Goal: Complete application form

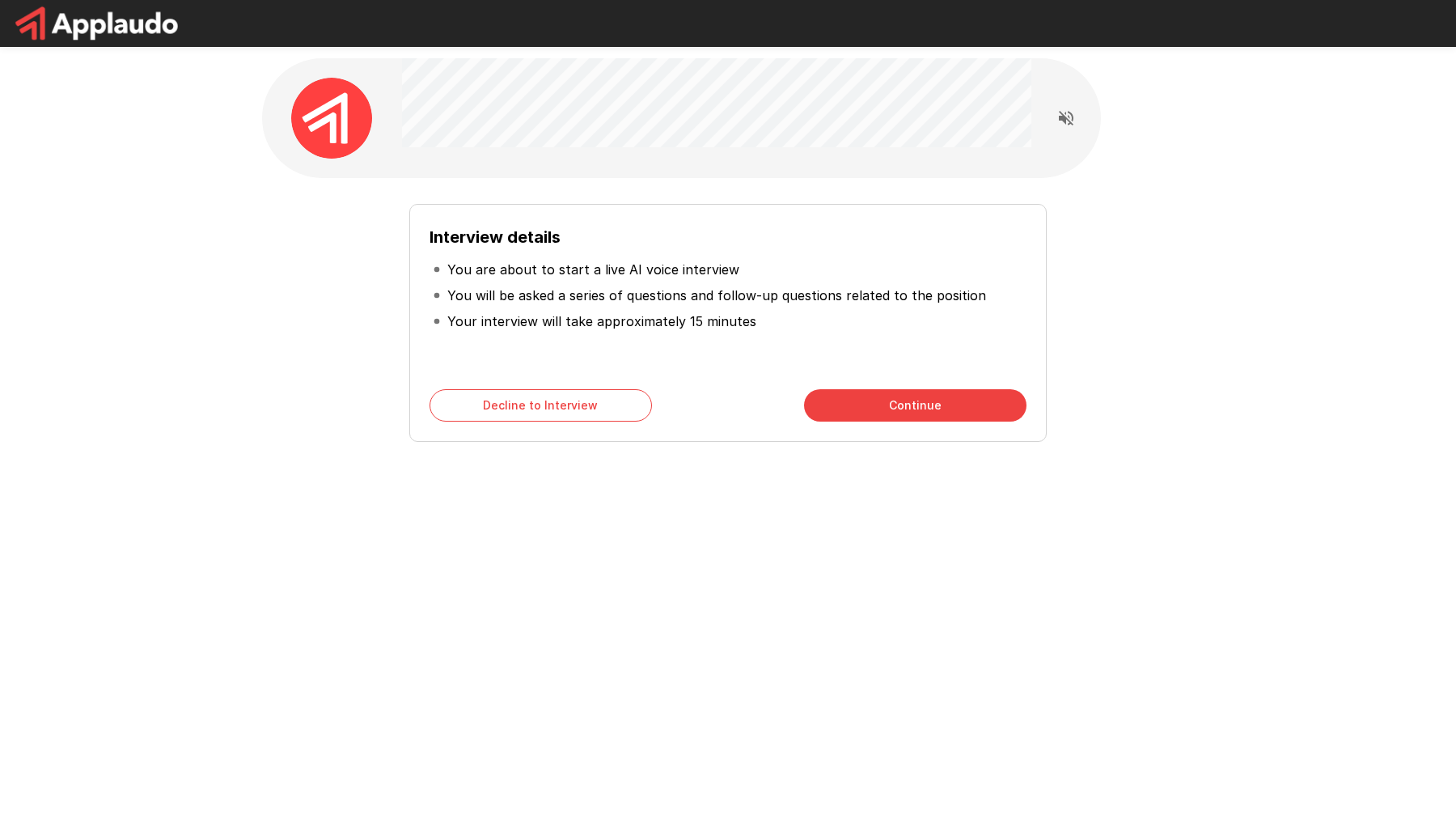
click at [908, 404] on button "Continue" at bounding box center [915, 405] width 222 height 32
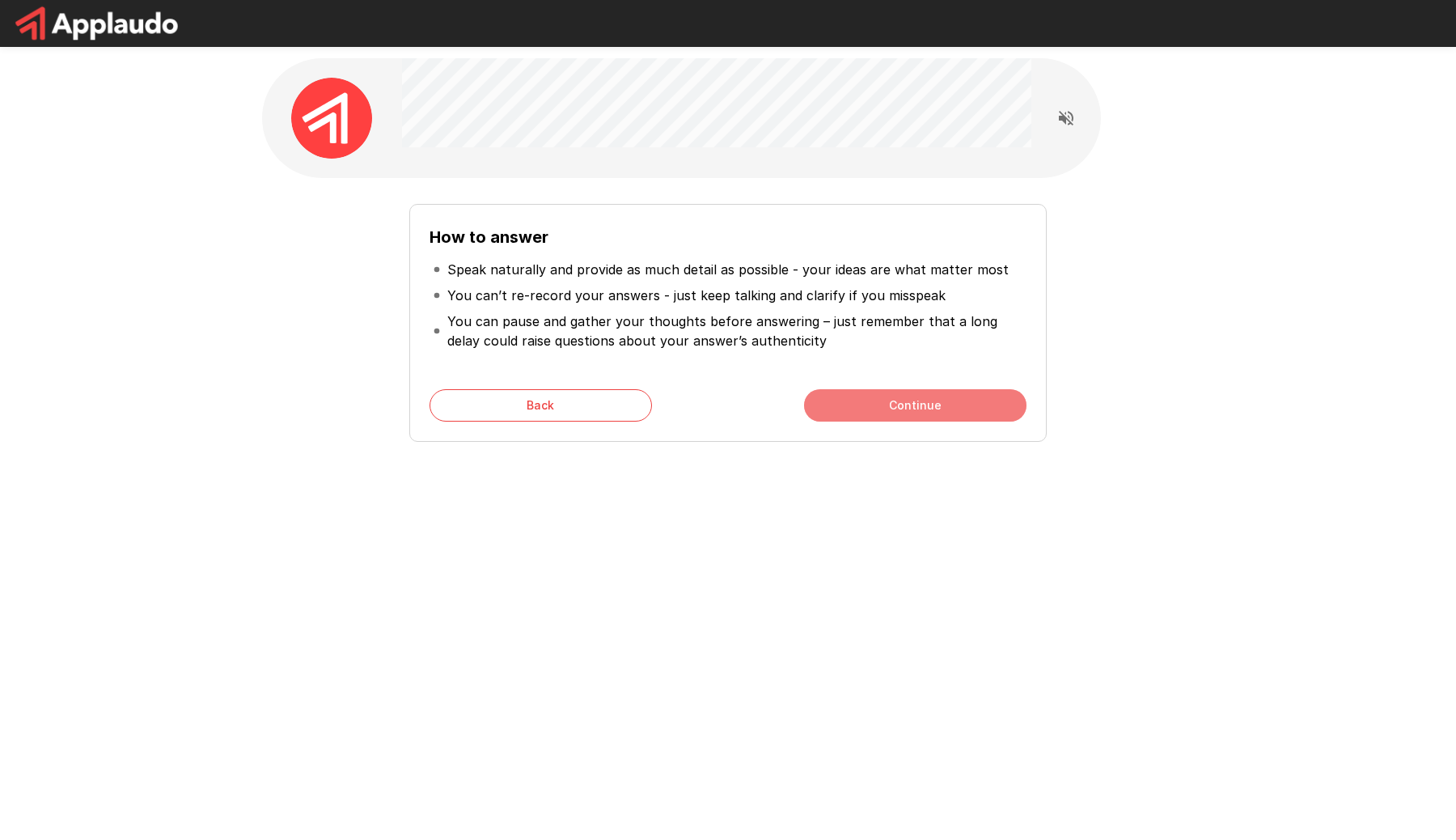
click at [910, 403] on button "Continue" at bounding box center [915, 405] width 222 height 32
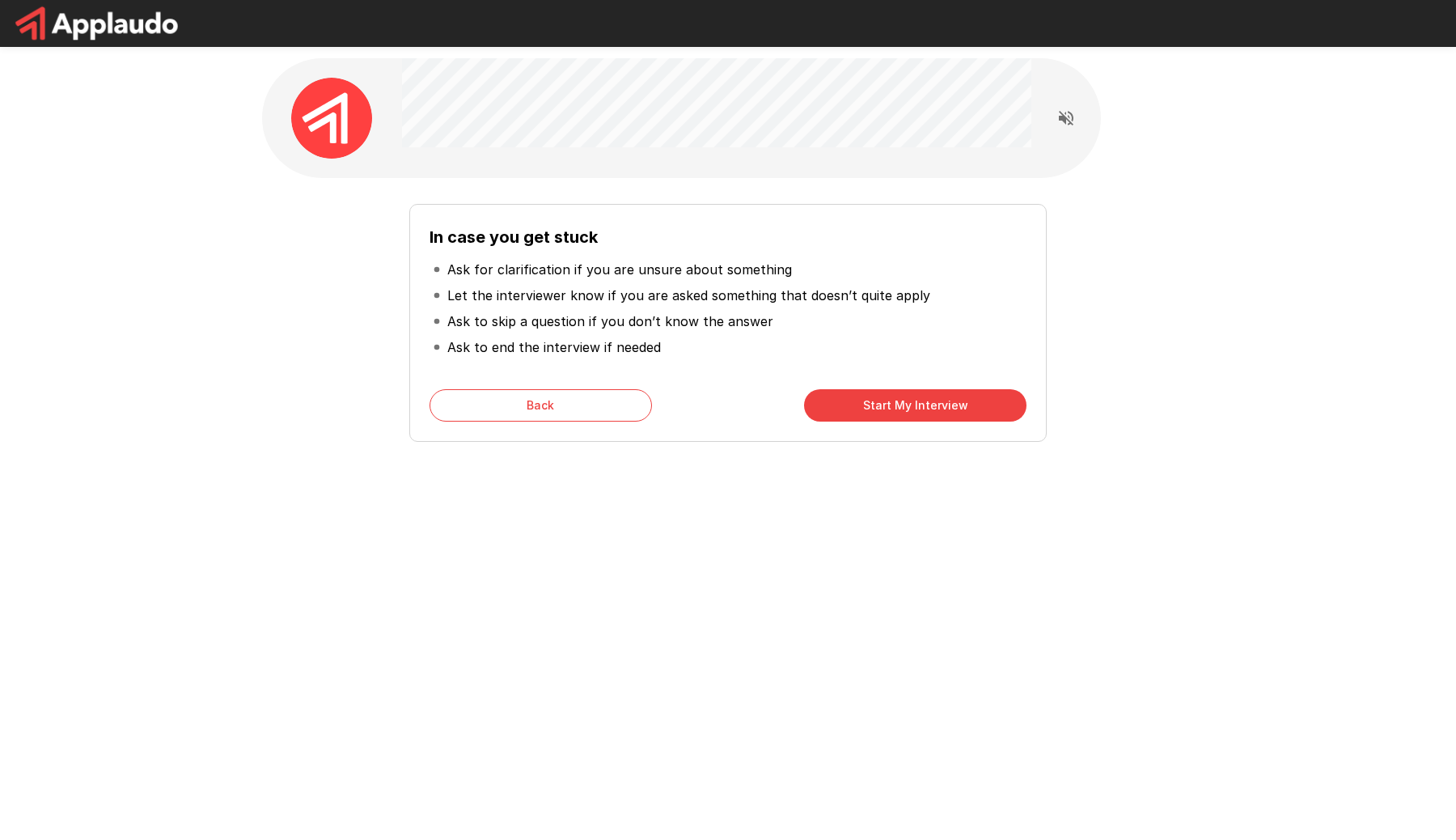
click at [924, 406] on button "Start My Interview" at bounding box center [915, 405] width 222 height 32
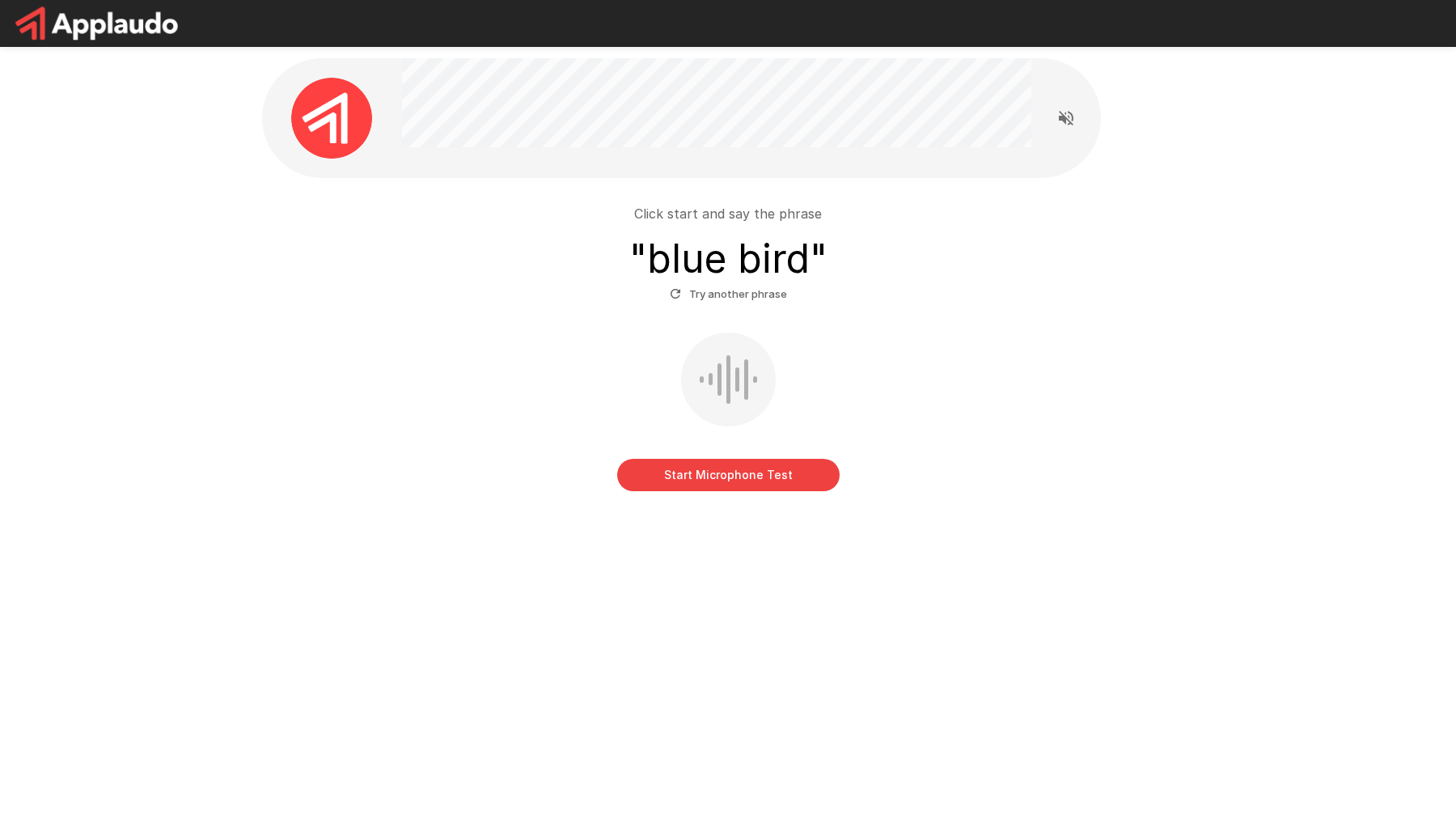
click at [734, 476] on button "Start Microphone Test" at bounding box center [728, 475] width 222 height 32
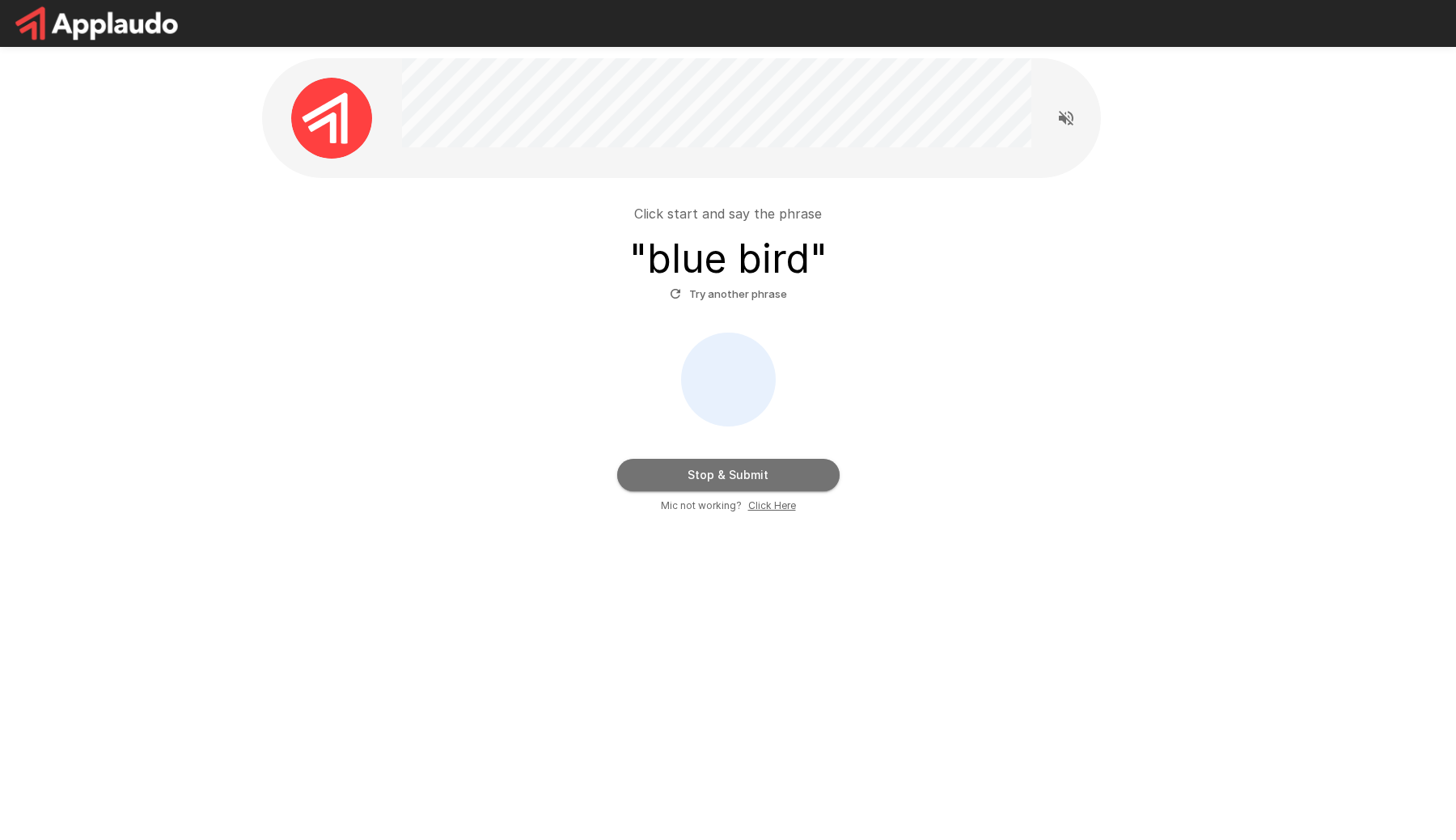
click at [734, 476] on button "Stop & Submit" at bounding box center [728, 475] width 222 height 32
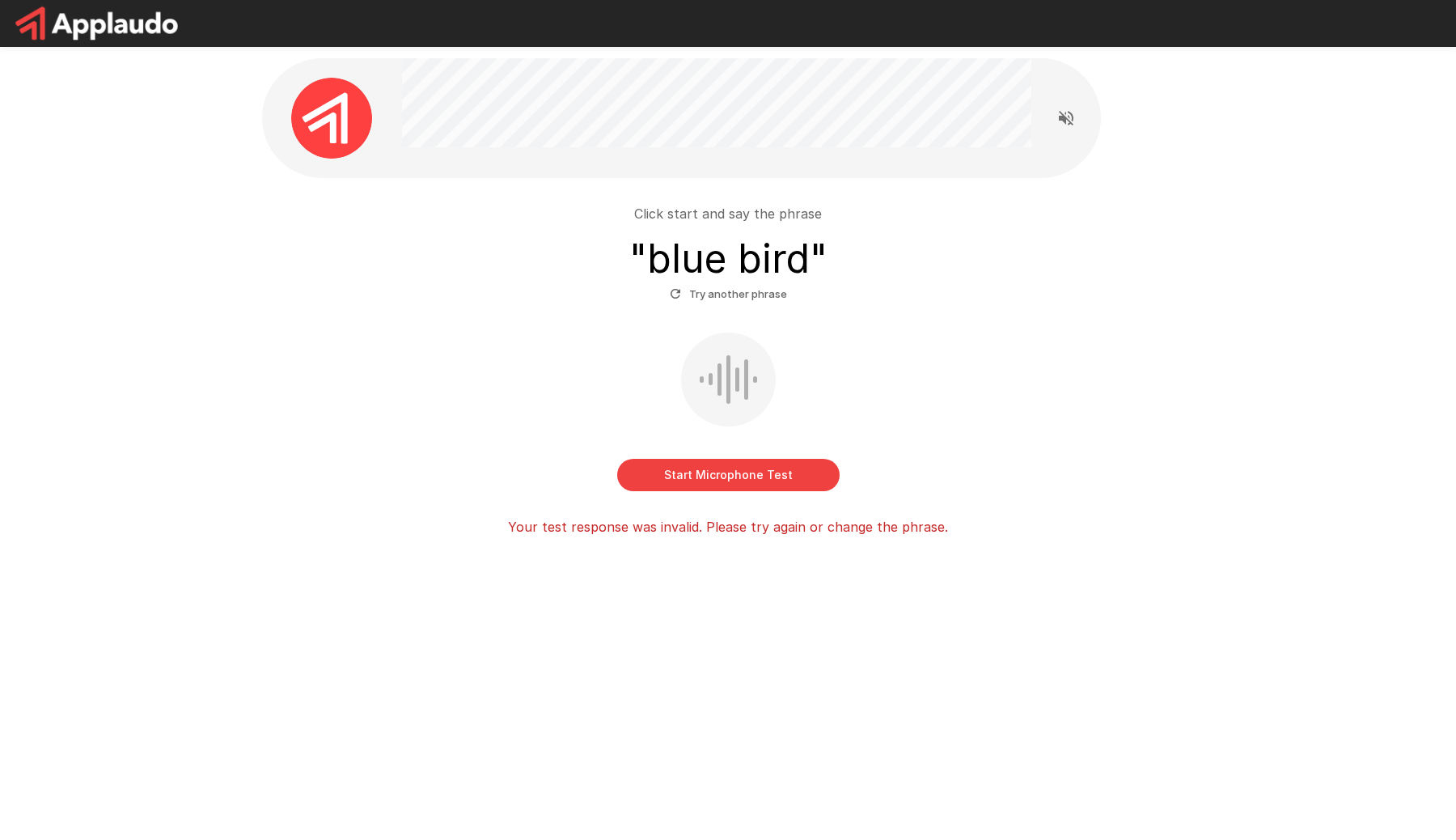
click at [370, 425] on div "Start Microphone Test" at bounding box center [728, 411] width 919 height 159
click at [731, 477] on button "Start Microphone Test" at bounding box center [728, 475] width 222 height 32
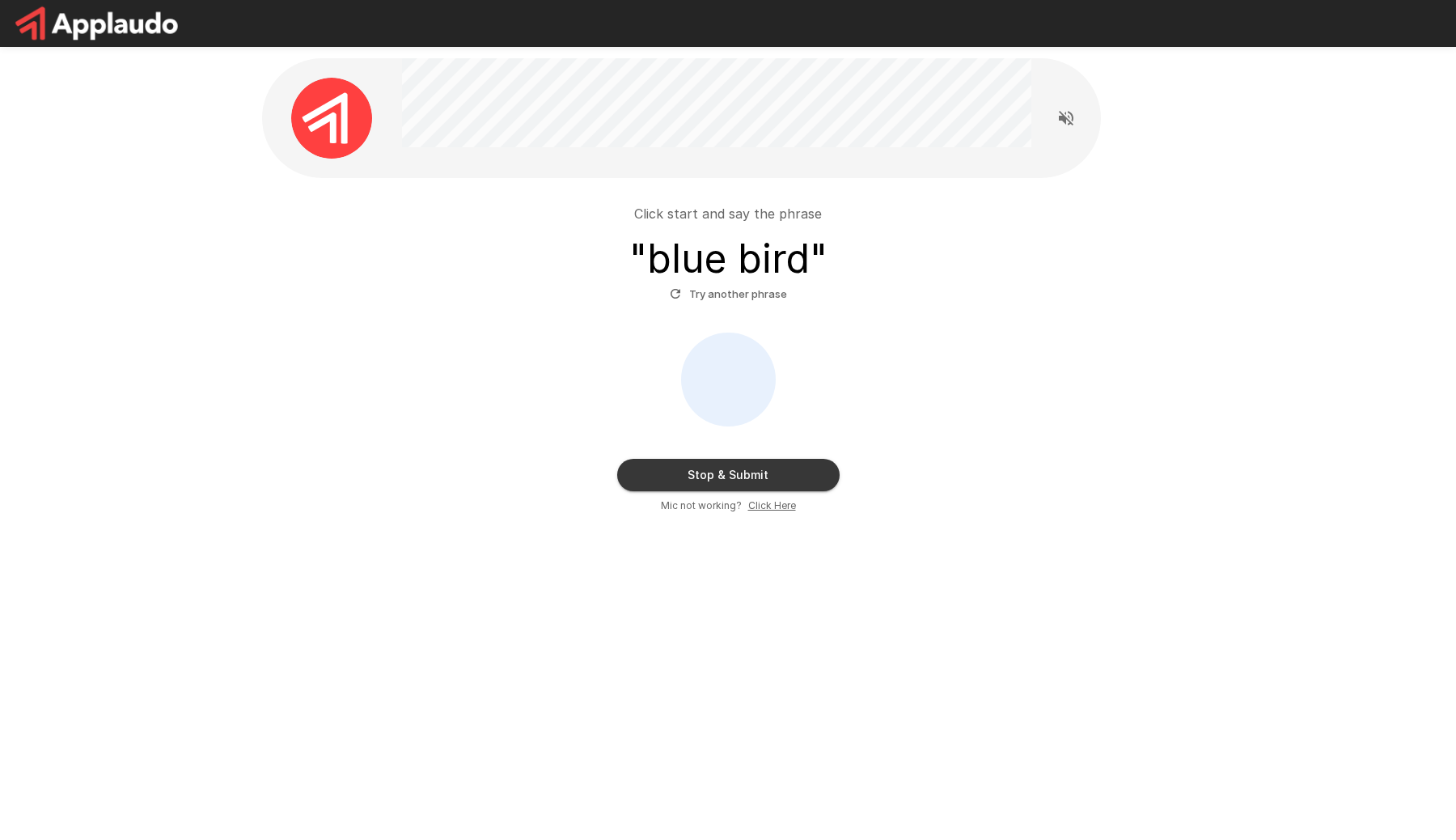
click at [731, 472] on button "Stop & Submit" at bounding box center [728, 475] width 222 height 32
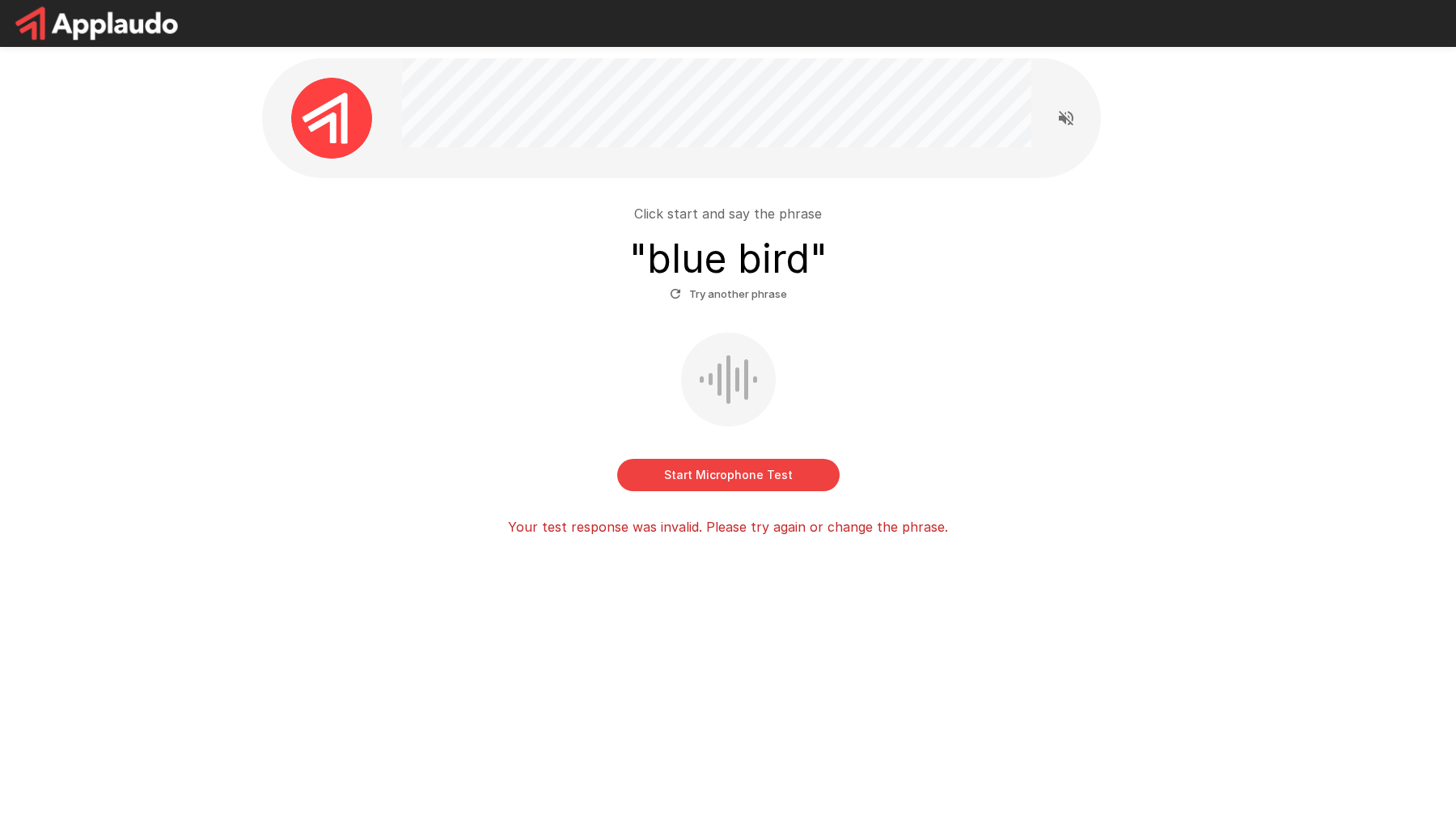
click at [725, 292] on button "Try another phrase" at bounding box center [728, 294] width 125 height 25
click at [720, 474] on button "Start Microphone Test" at bounding box center [728, 475] width 222 height 32
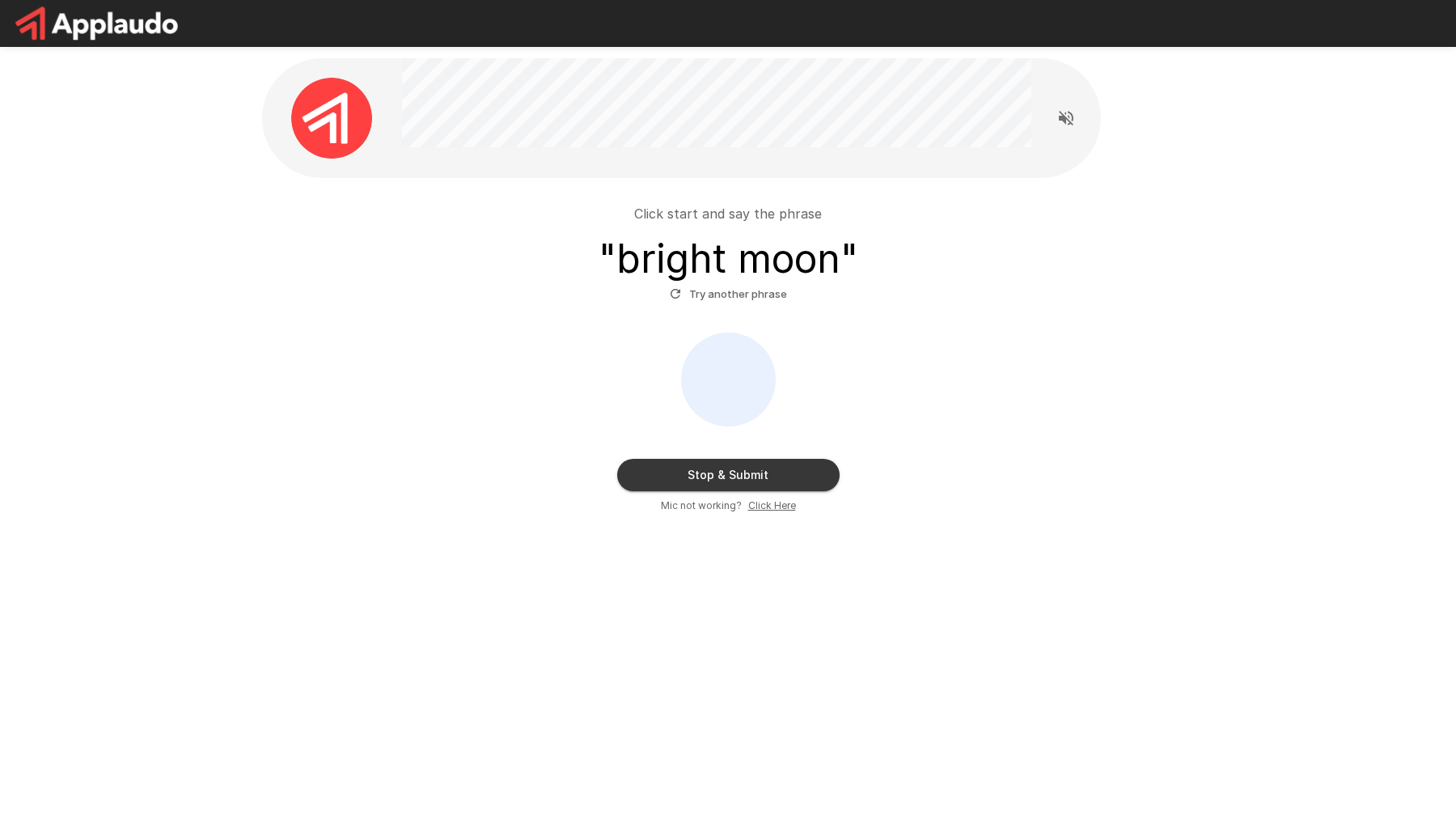
click at [736, 473] on button "Stop & Submit" at bounding box center [728, 475] width 222 height 32
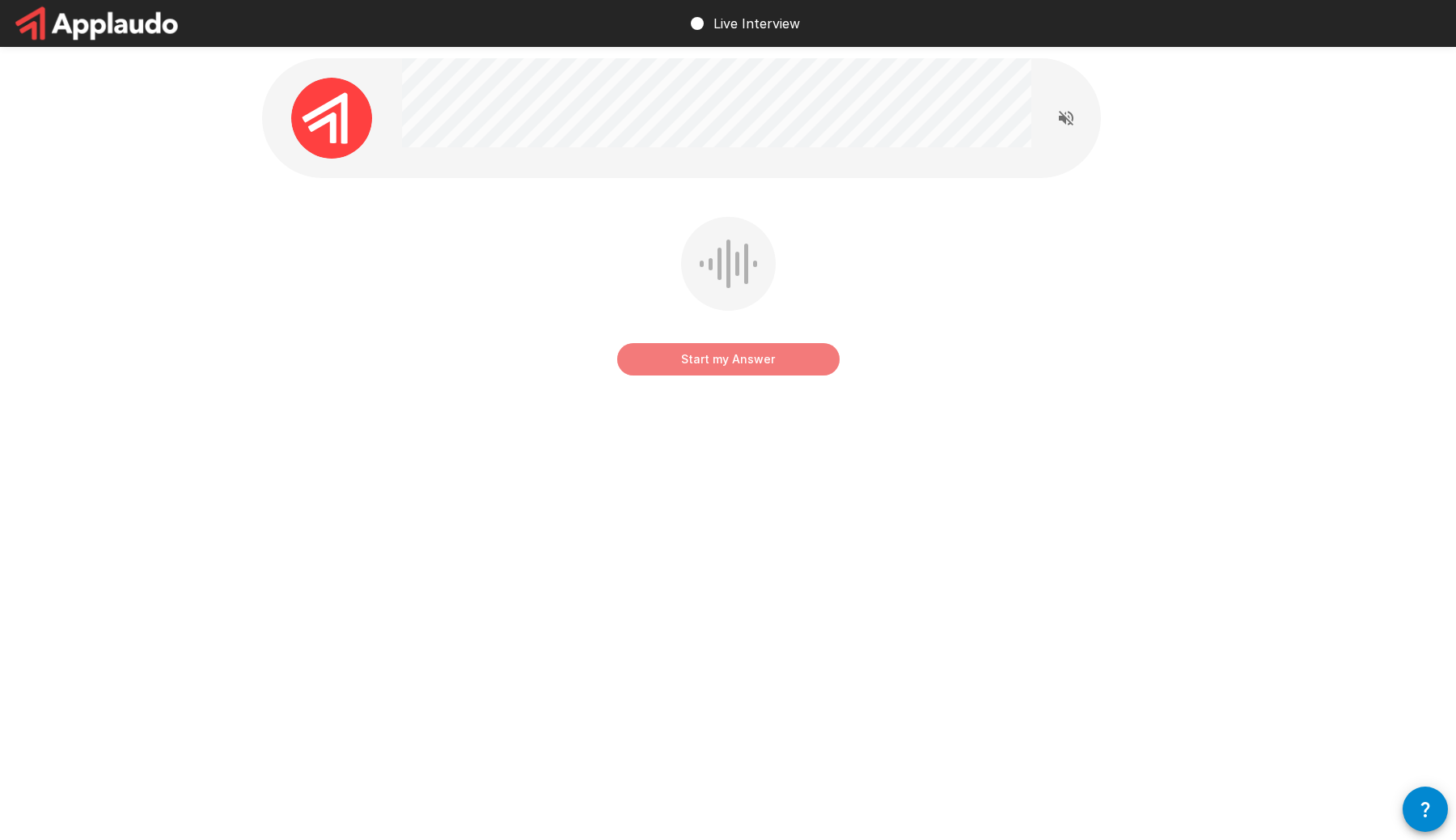
click at [731, 359] on button "Start my Answer" at bounding box center [728, 359] width 222 height 32
click at [749, 361] on button "Stop & Submit" at bounding box center [728, 359] width 222 height 32
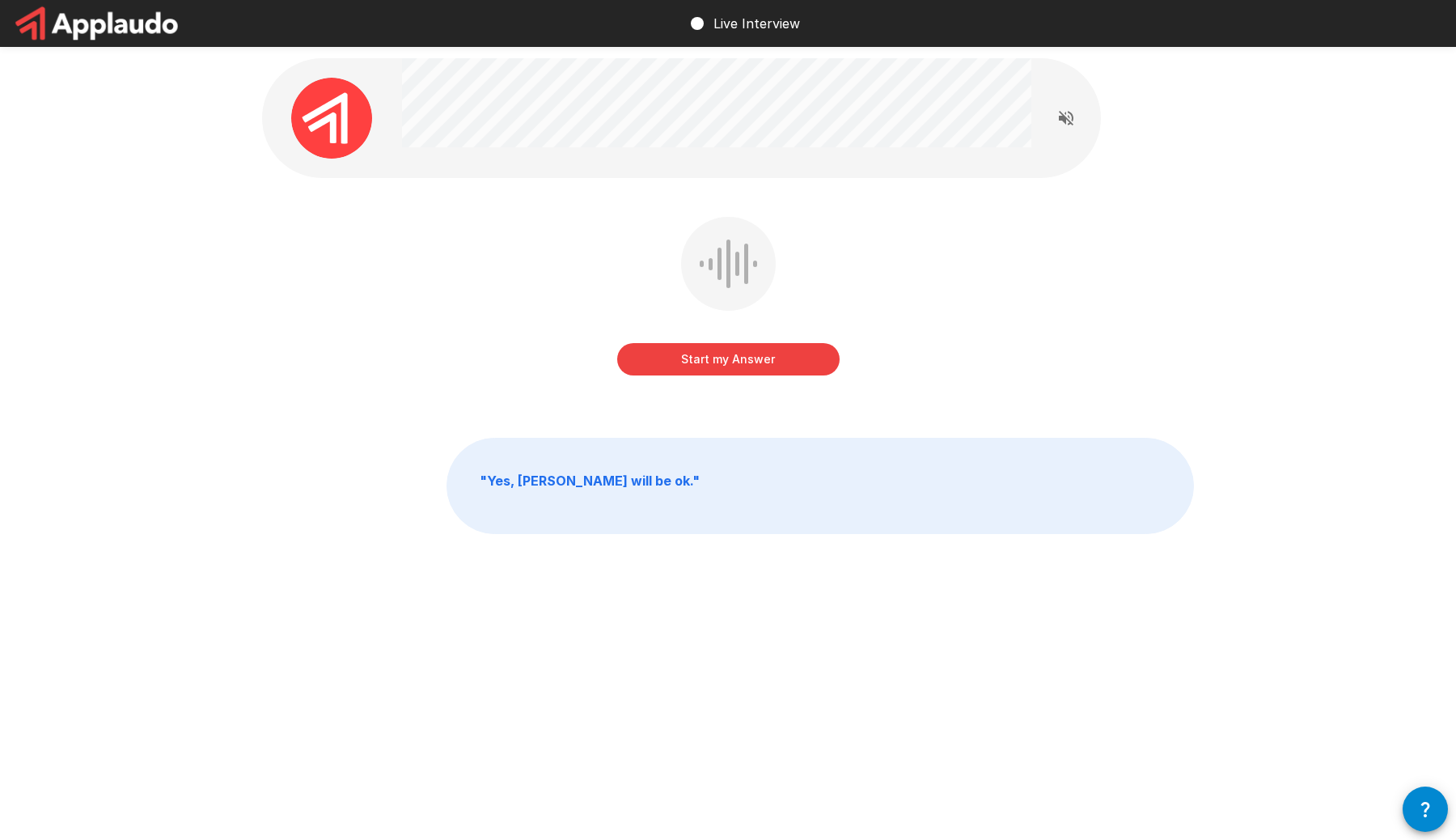
click at [744, 359] on button "Start my Answer" at bounding box center [728, 359] width 222 height 32
click at [741, 363] on button "Stop & Submit" at bounding box center [728, 359] width 222 height 32
click at [731, 357] on button "Start my Answer" at bounding box center [728, 359] width 222 height 32
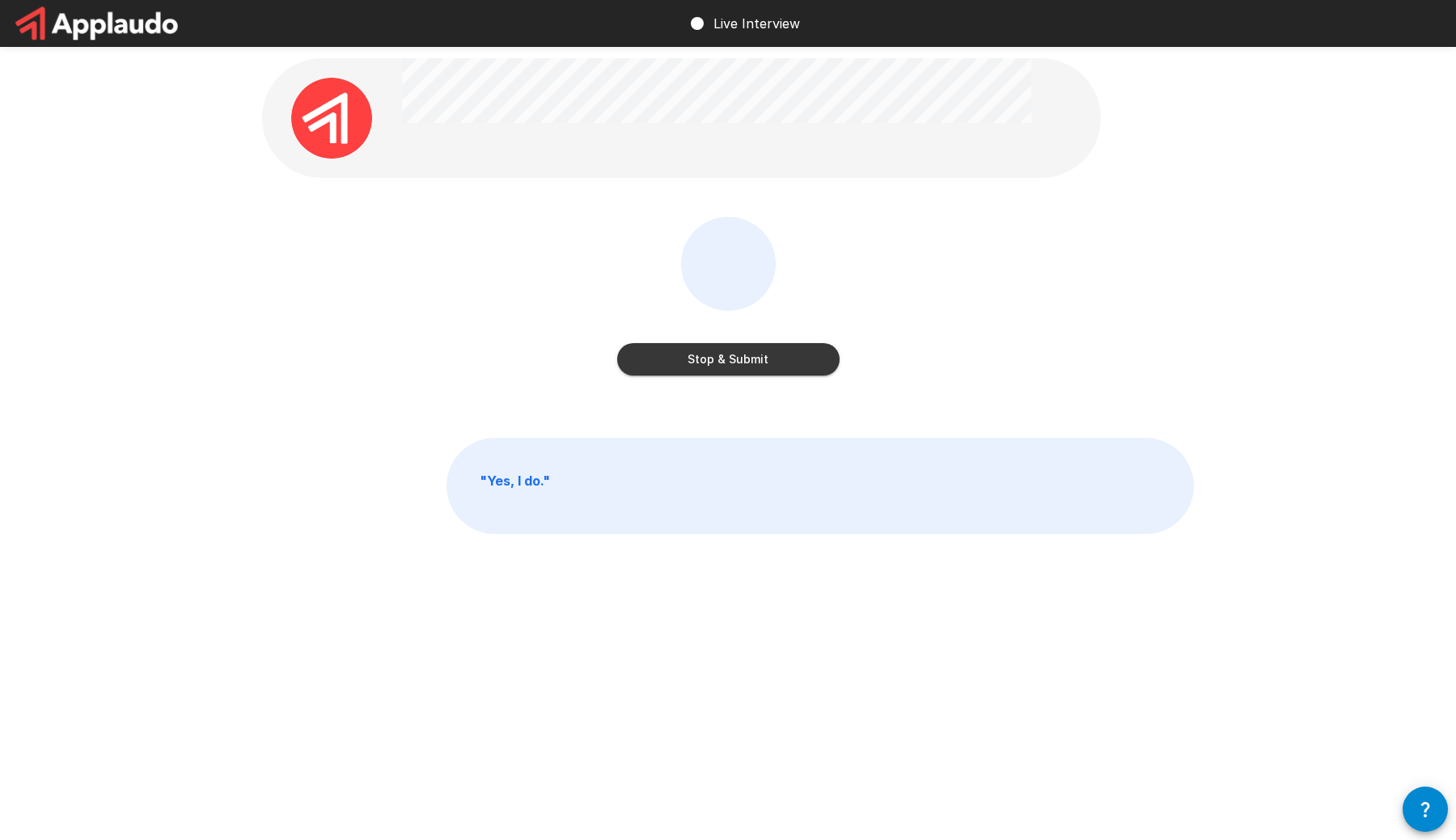
click at [754, 359] on button "Stop & Submit" at bounding box center [728, 359] width 222 height 32
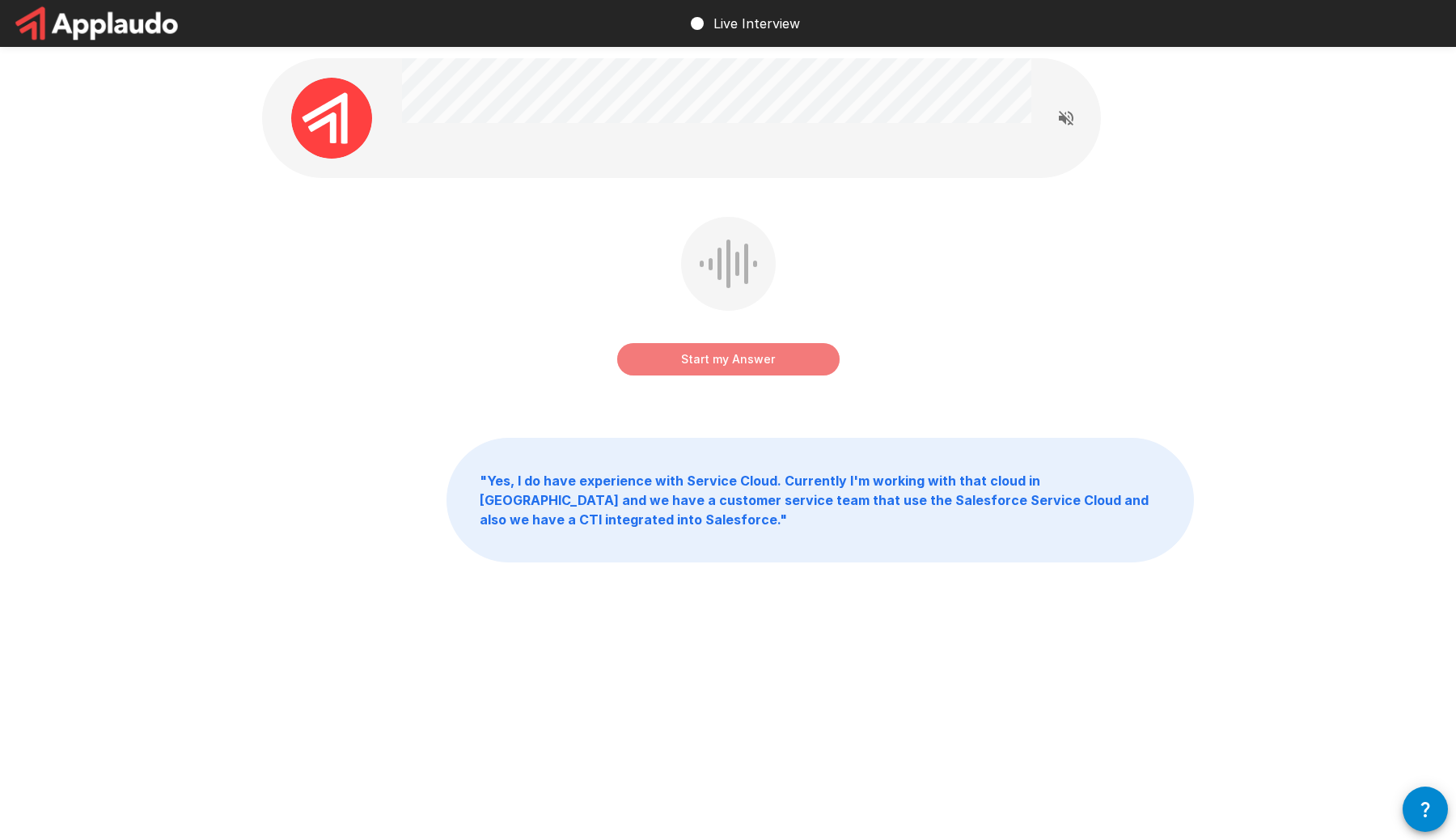
click at [735, 360] on button "Start my Answer" at bounding box center [728, 359] width 222 height 32
click at [736, 356] on button "Stop & Submit" at bounding box center [728, 359] width 222 height 32
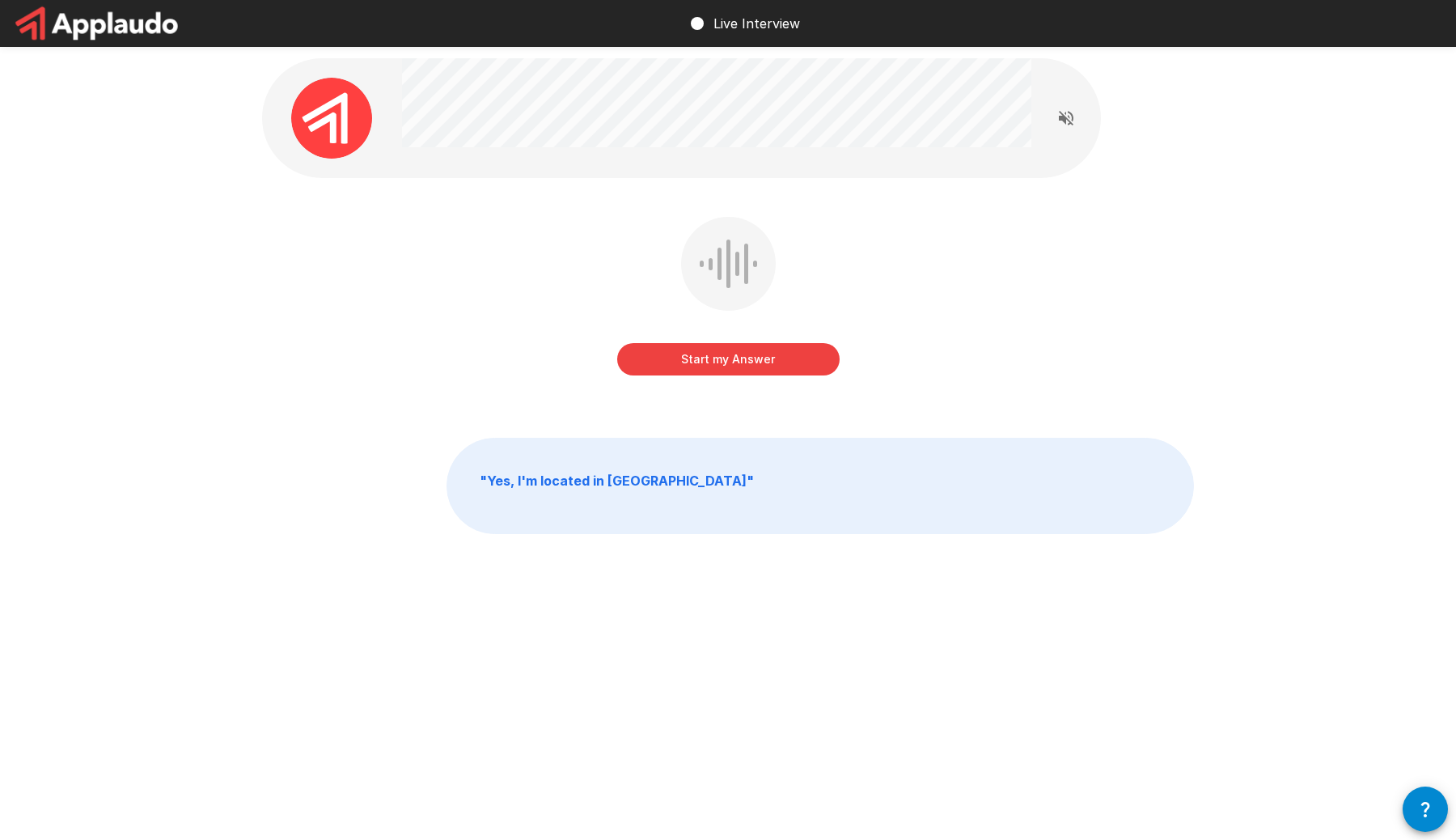
click at [746, 360] on button "Start my Answer" at bounding box center [728, 359] width 222 height 32
click at [742, 358] on button "Stop & Submit" at bounding box center [728, 359] width 222 height 32
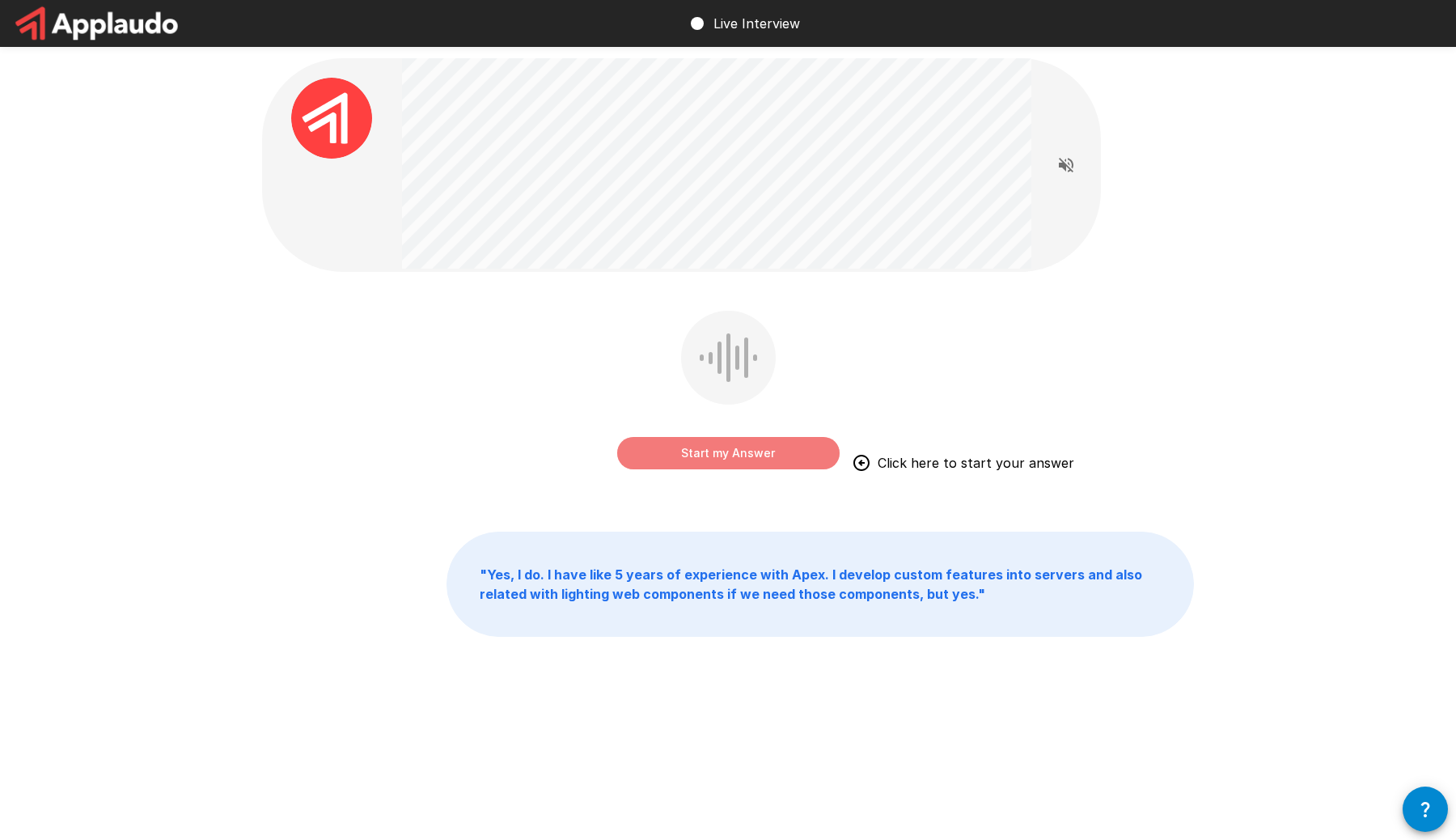
click at [729, 453] on button "Start my Answer" at bounding box center [728, 453] width 222 height 32
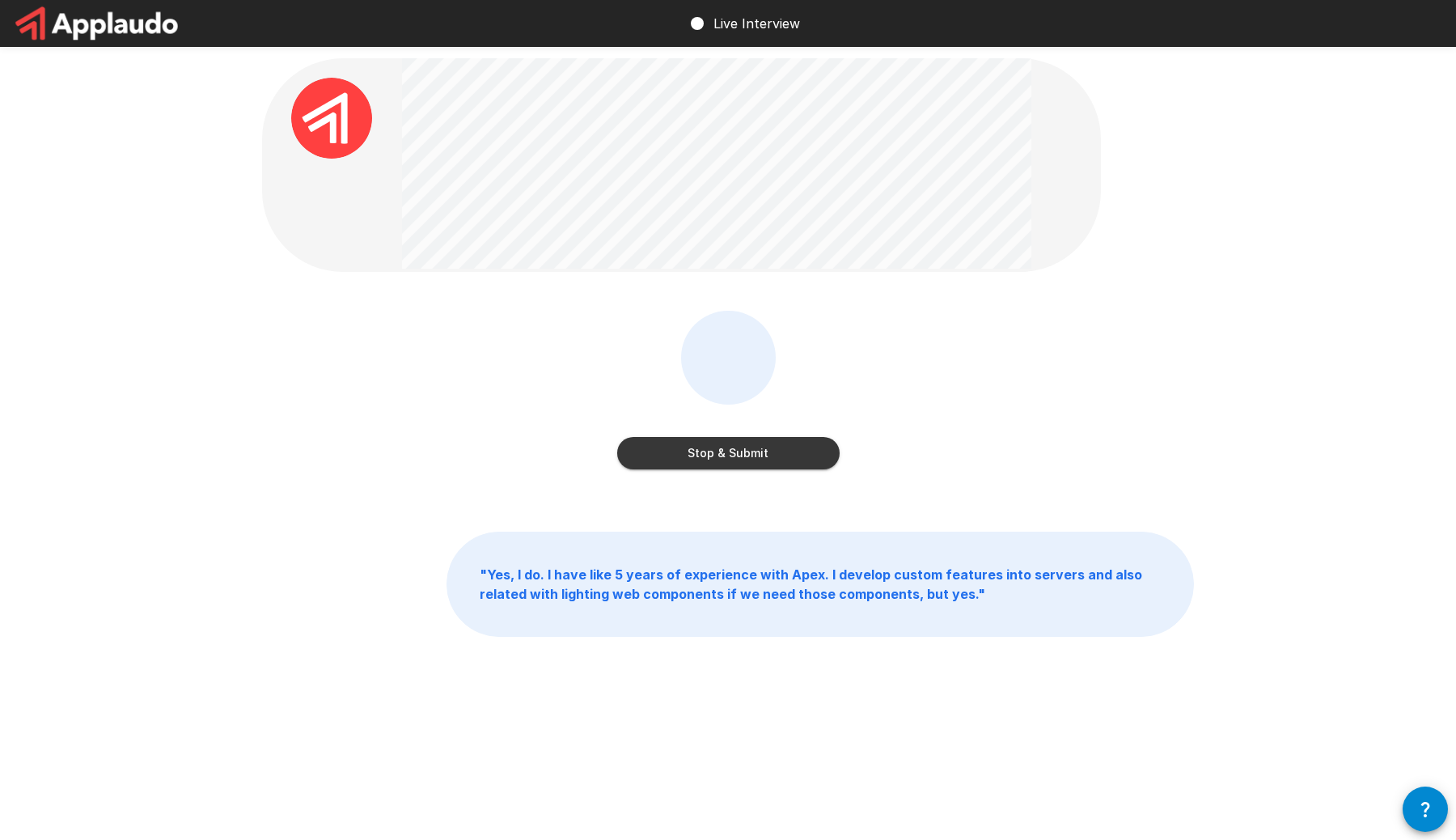
click at [738, 451] on button "Stop & Submit" at bounding box center [728, 453] width 222 height 32
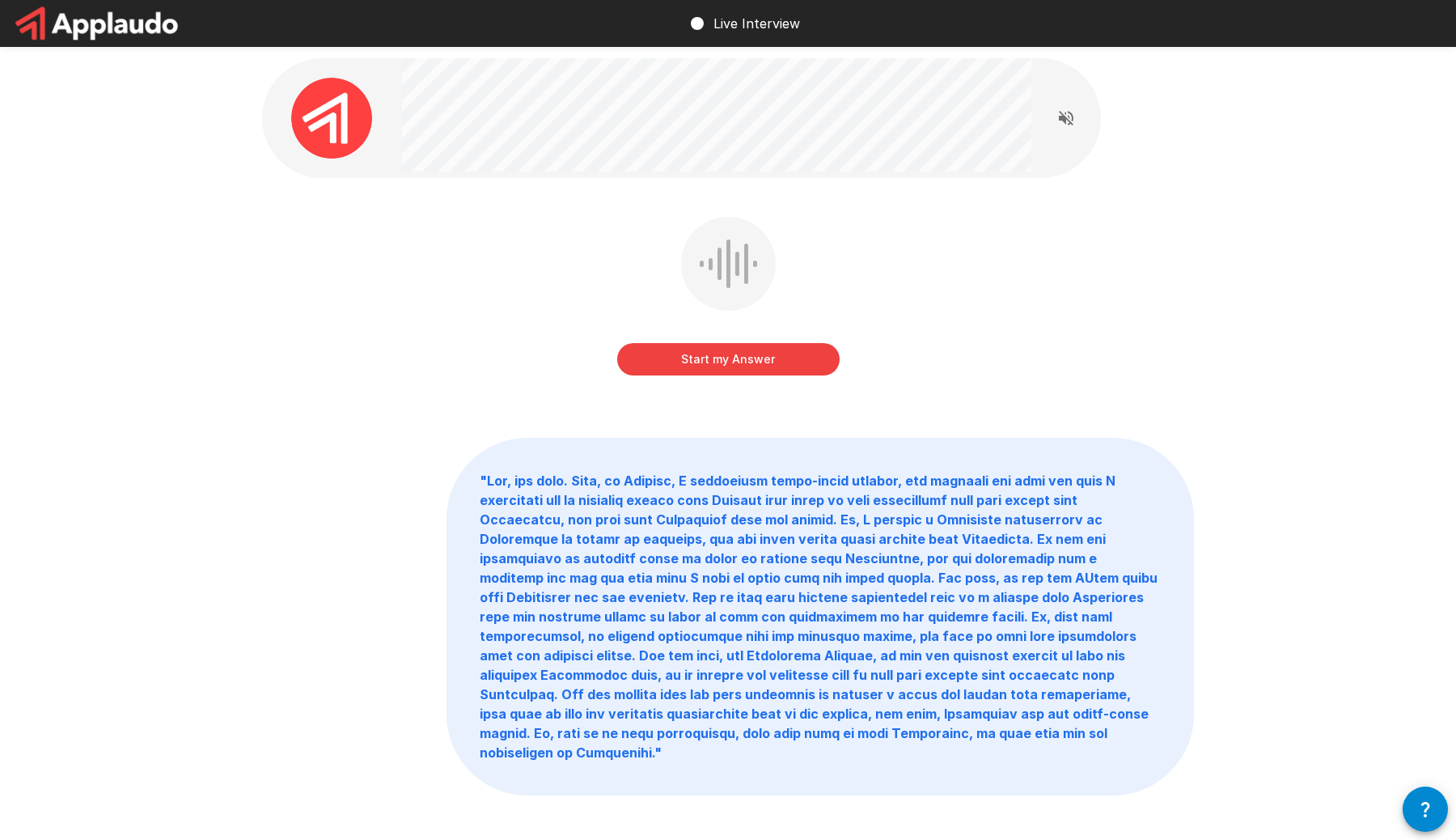
click at [739, 359] on button "Start my Answer" at bounding box center [728, 359] width 222 height 32
click at [770, 360] on button "Stop & Submit" at bounding box center [728, 359] width 222 height 32
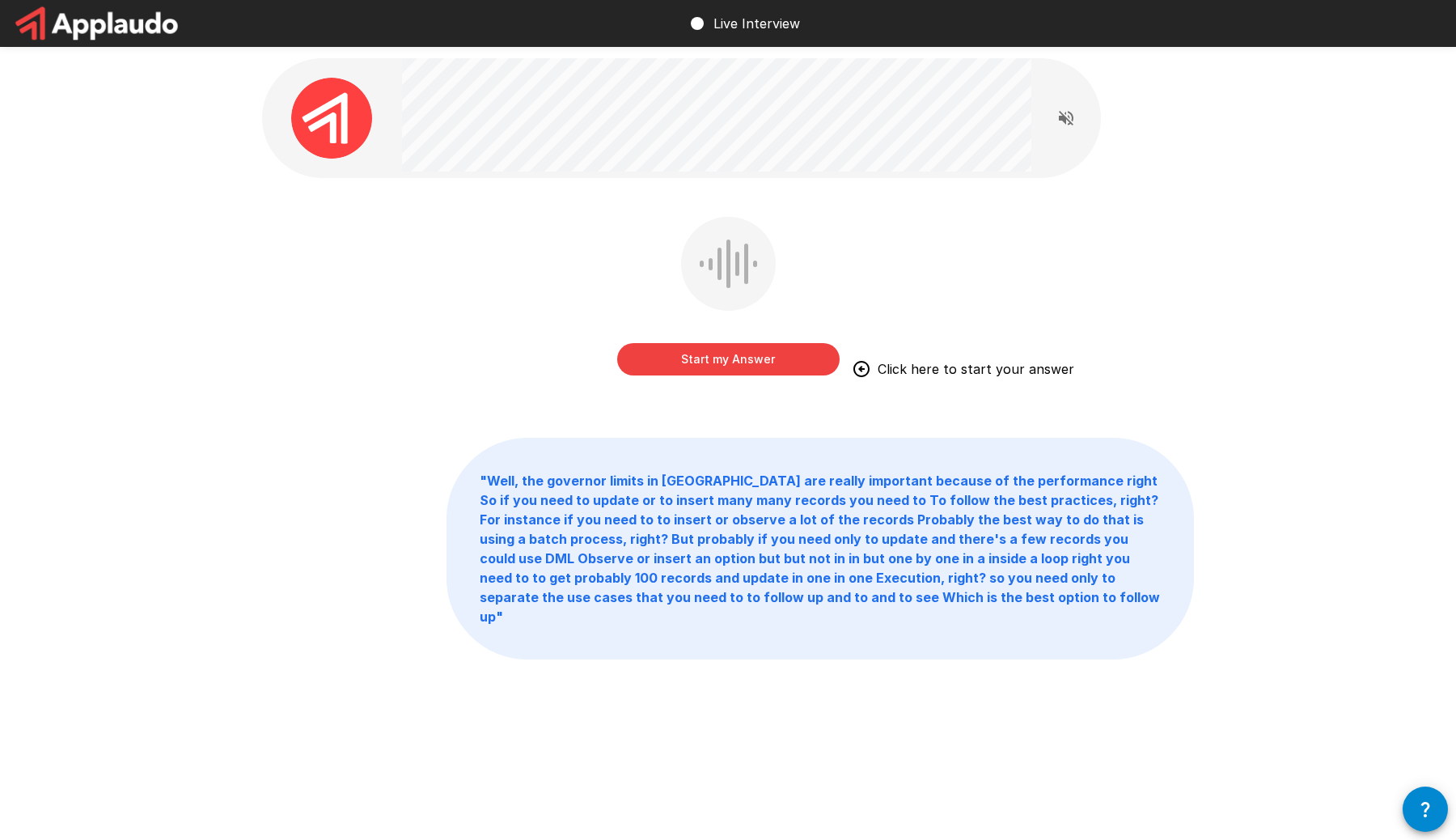
click at [757, 361] on button "Start my Answer" at bounding box center [728, 359] width 222 height 32
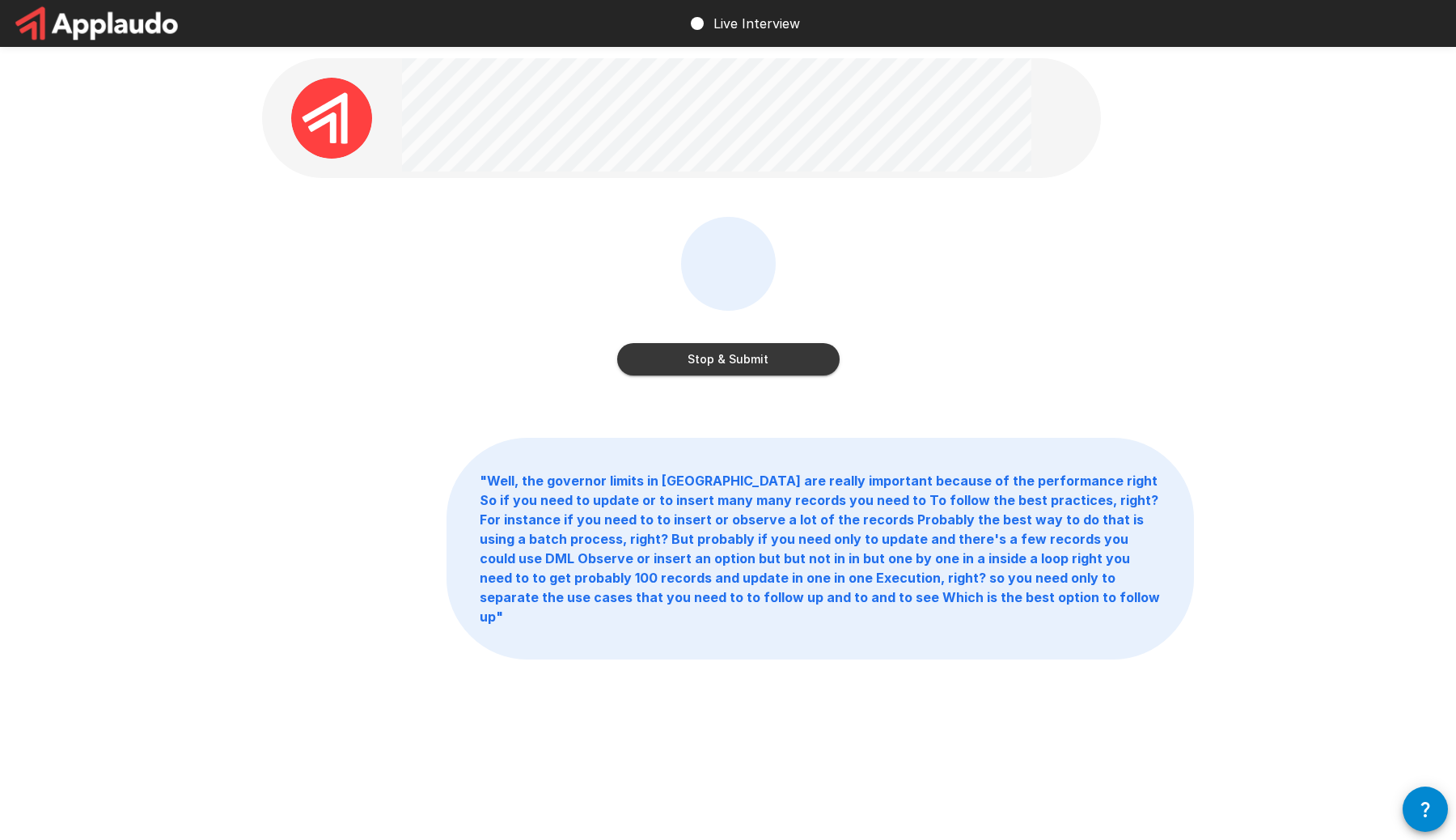
click at [736, 359] on button "Stop & Submit" at bounding box center [728, 359] width 222 height 32
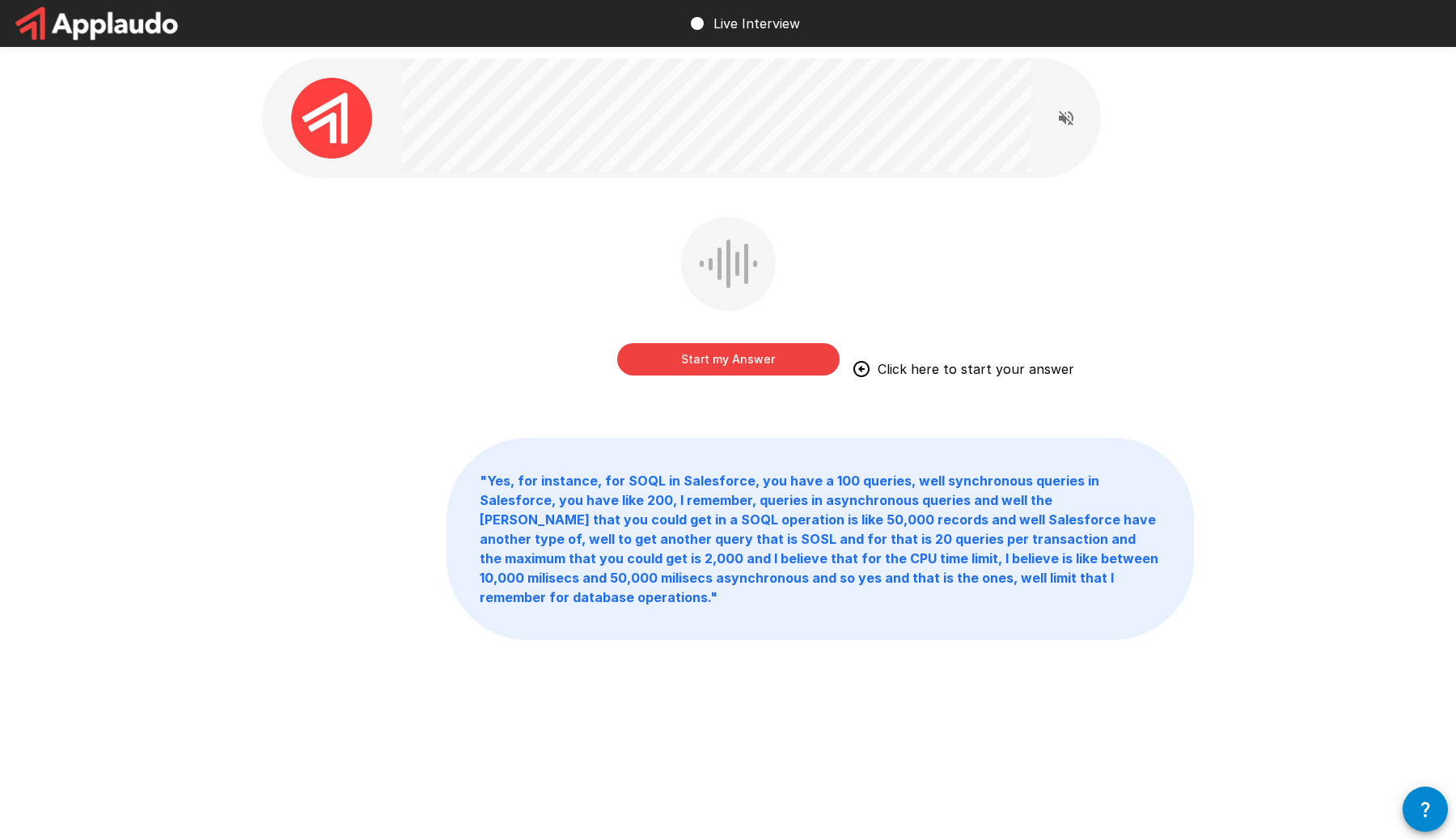
click at [734, 359] on button "Start my Answer" at bounding box center [728, 359] width 222 height 32
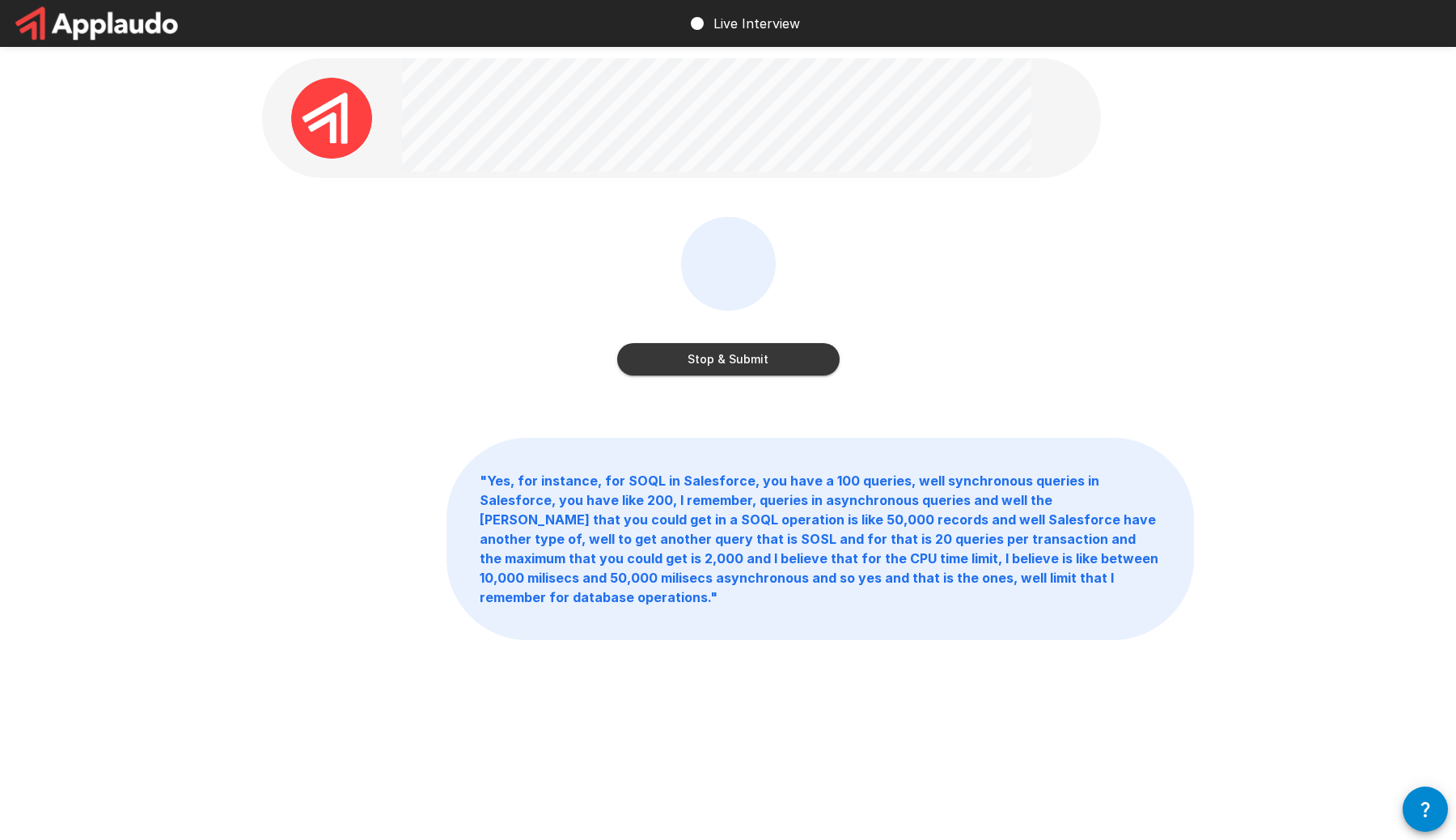
click at [745, 358] on button "Stop & Submit" at bounding box center [728, 359] width 222 height 32
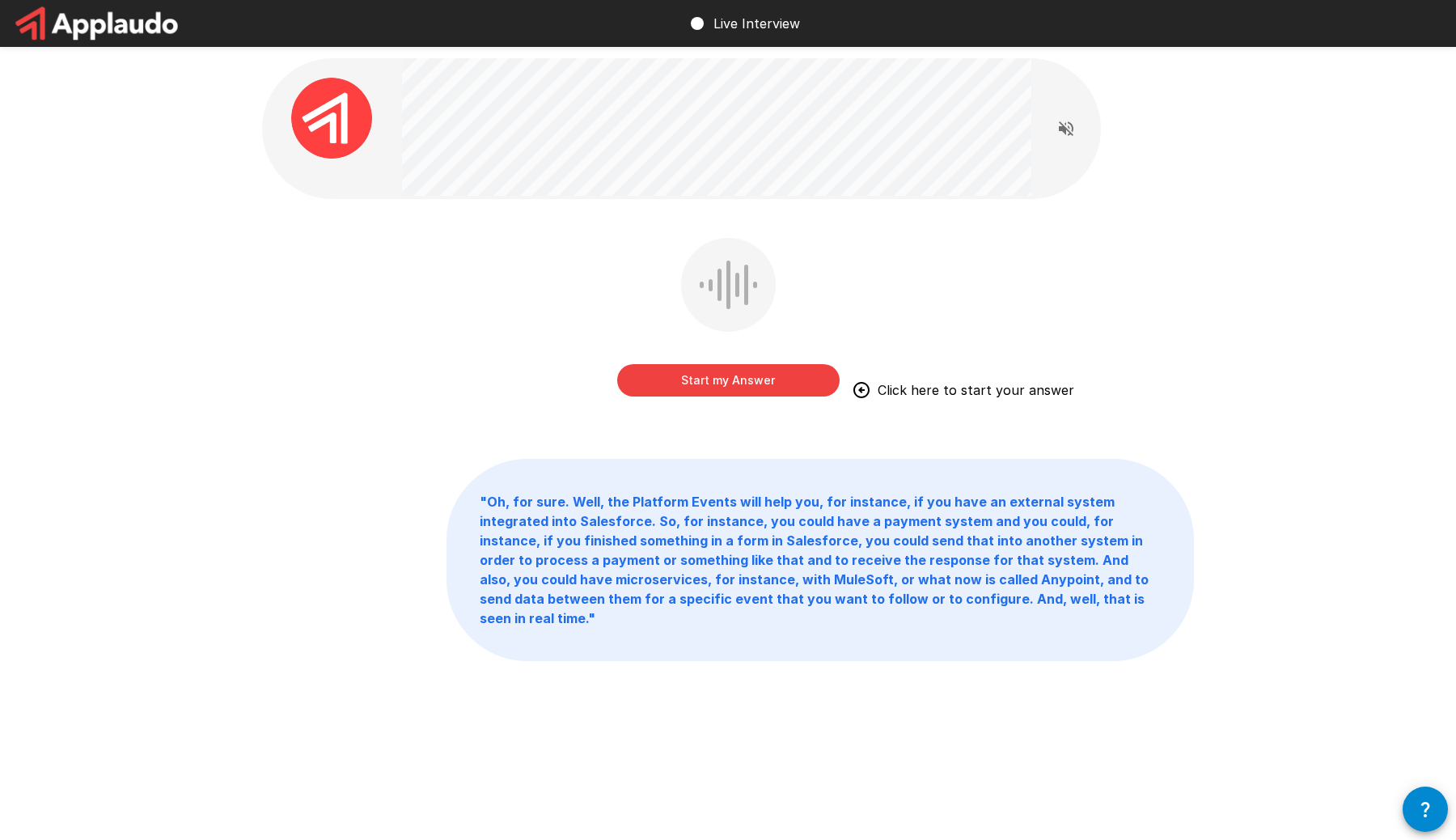
click at [730, 383] on button "Start my Answer" at bounding box center [728, 380] width 222 height 32
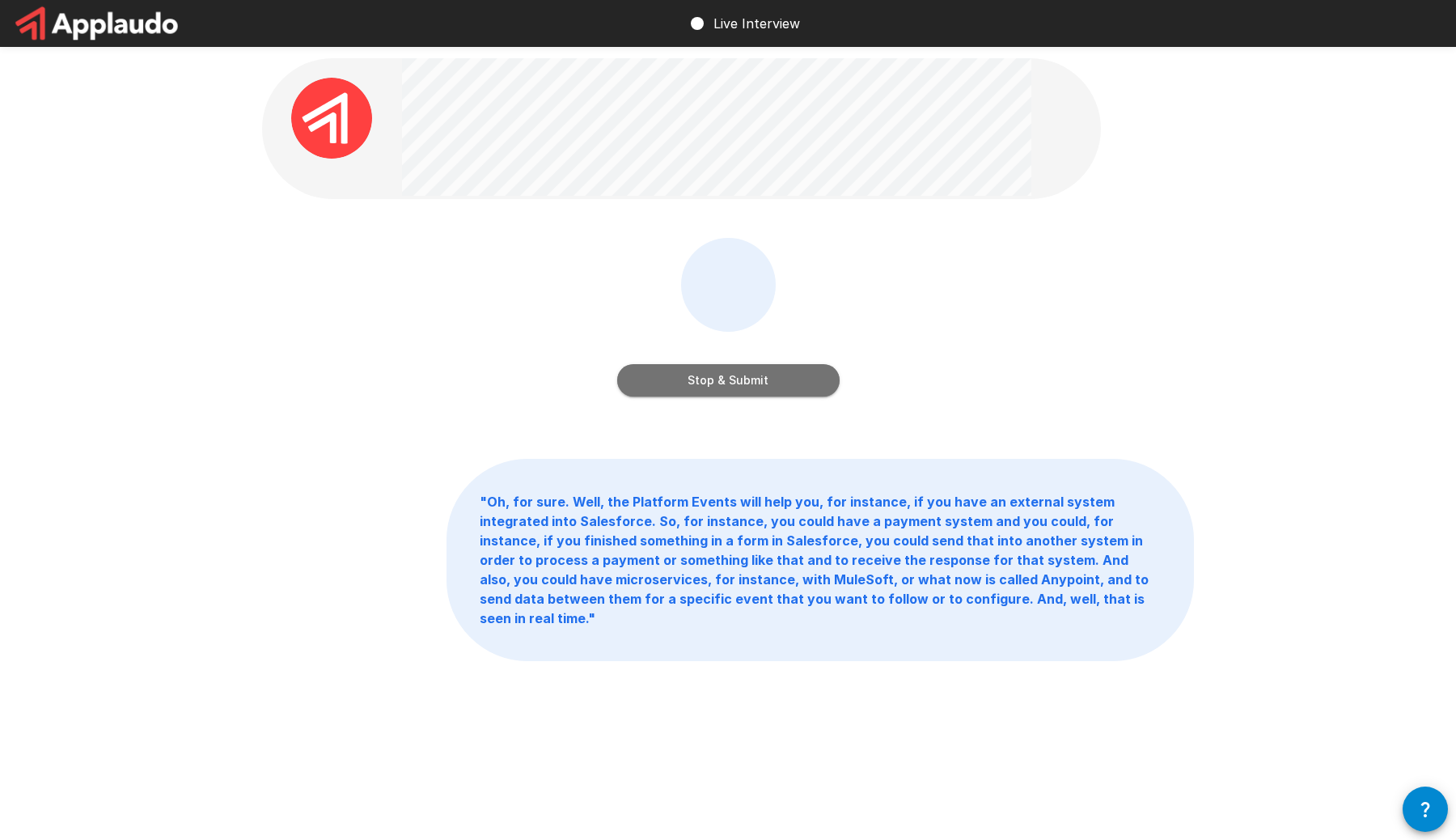
click at [742, 381] on button "Stop & Submit" at bounding box center [728, 380] width 222 height 32
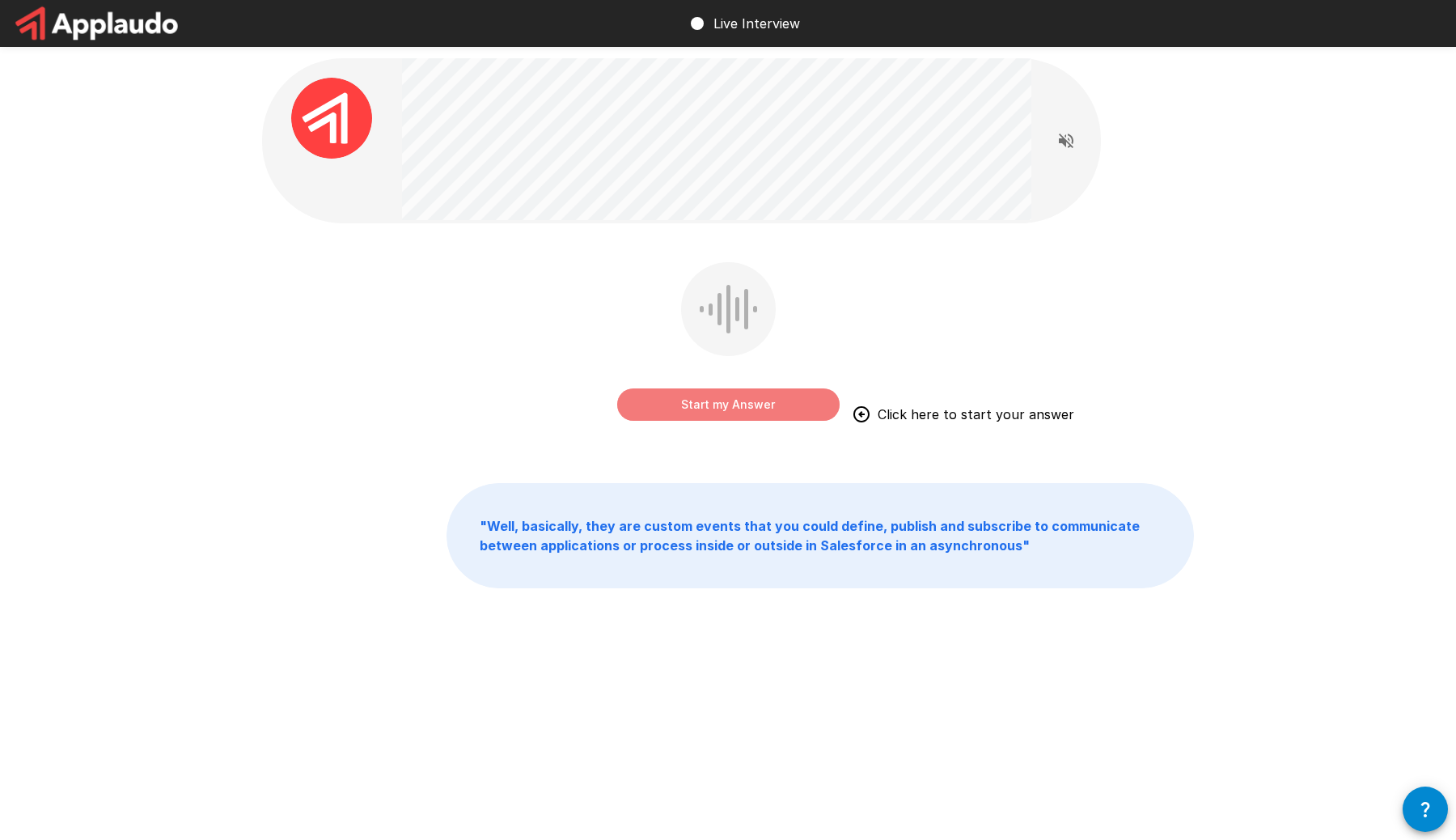
click at [715, 405] on button "Start my Answer" at bounding box center [728, 404] width 222 height 32
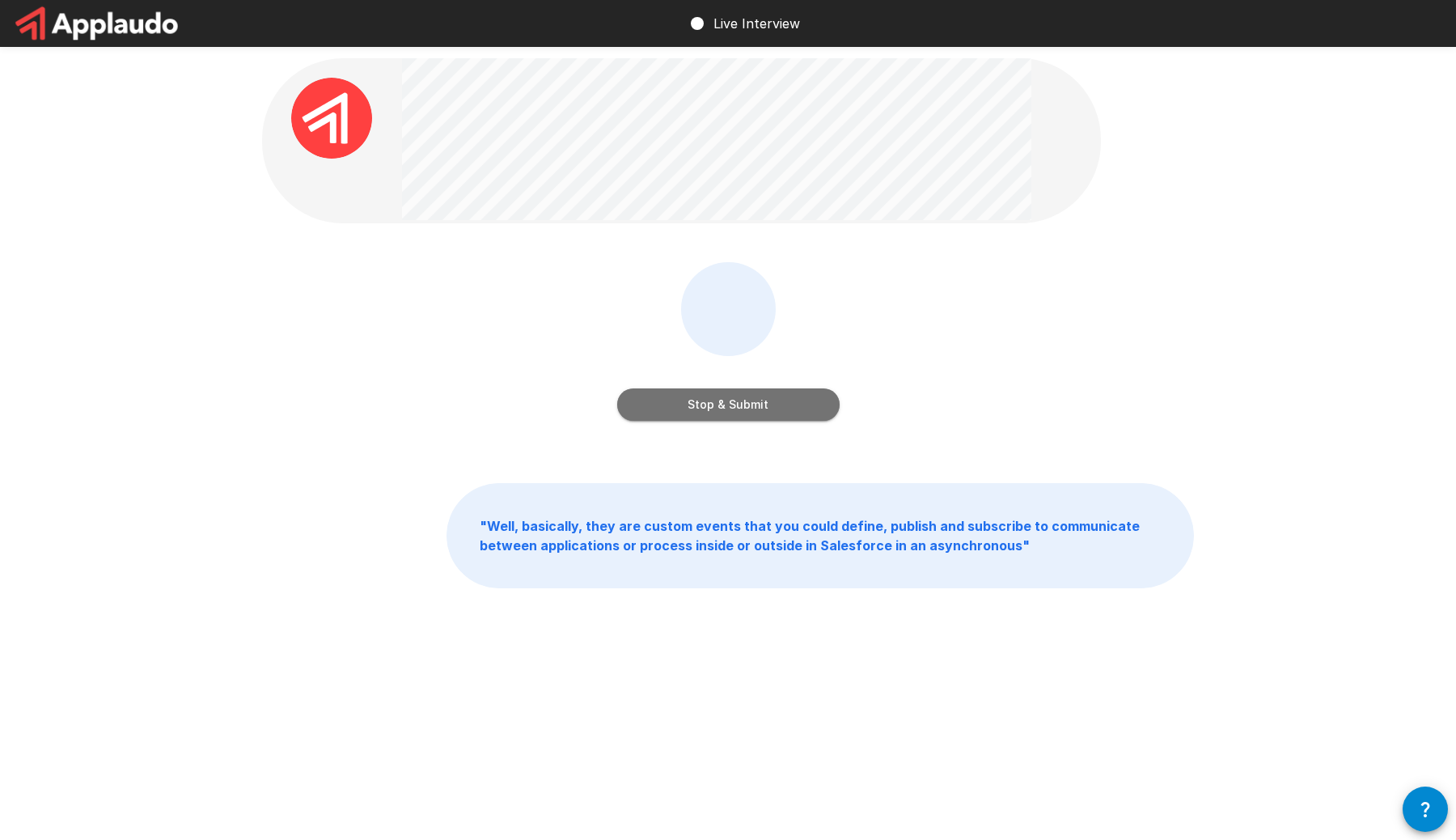
click at [742, 393] on button "Stop & Submit" at bounding box center [728, 404] width 222 height 32
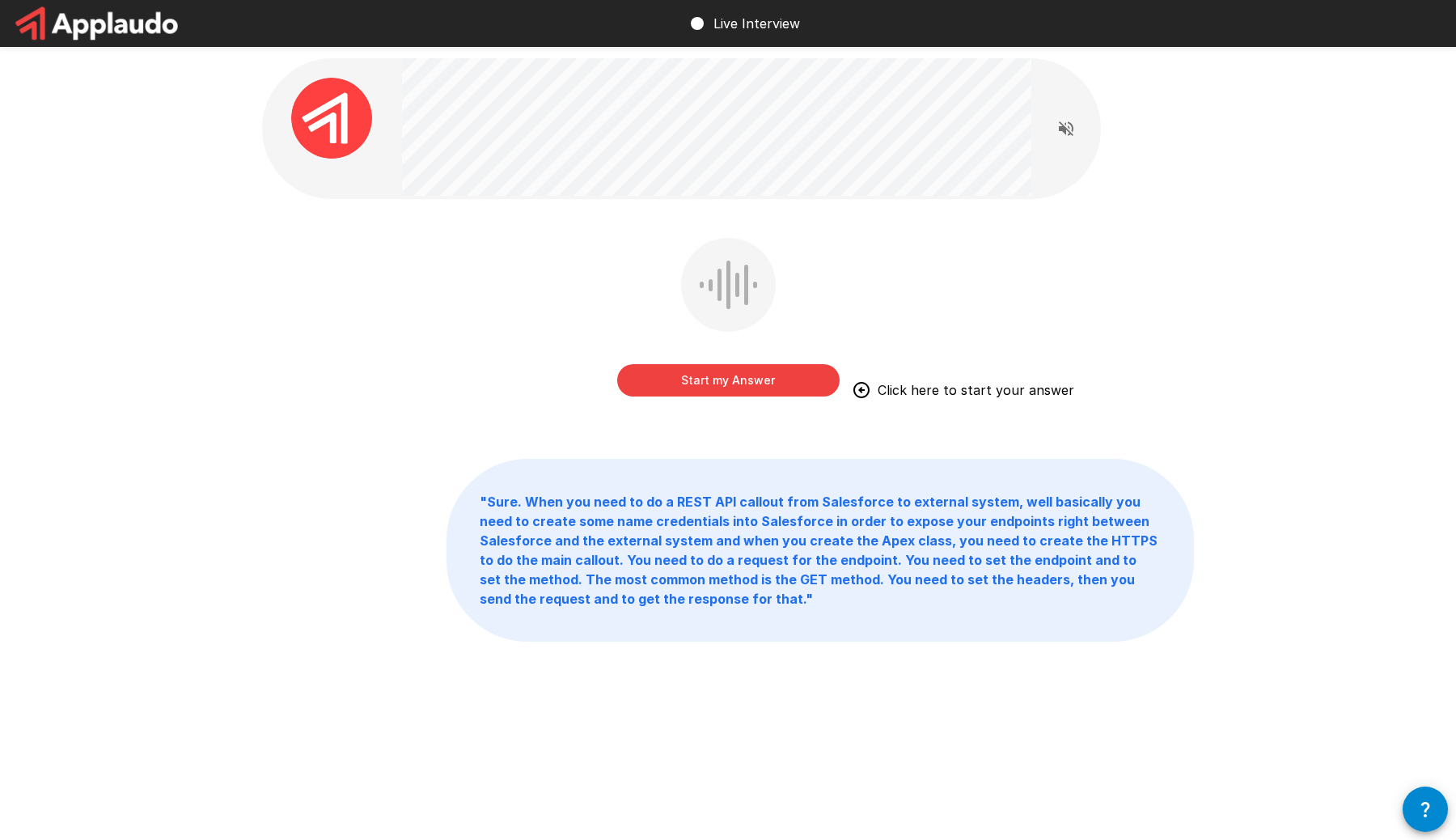
click at [739, 375] on button "Start my Answer" at bounding box center [728, 380] width 222 height 32
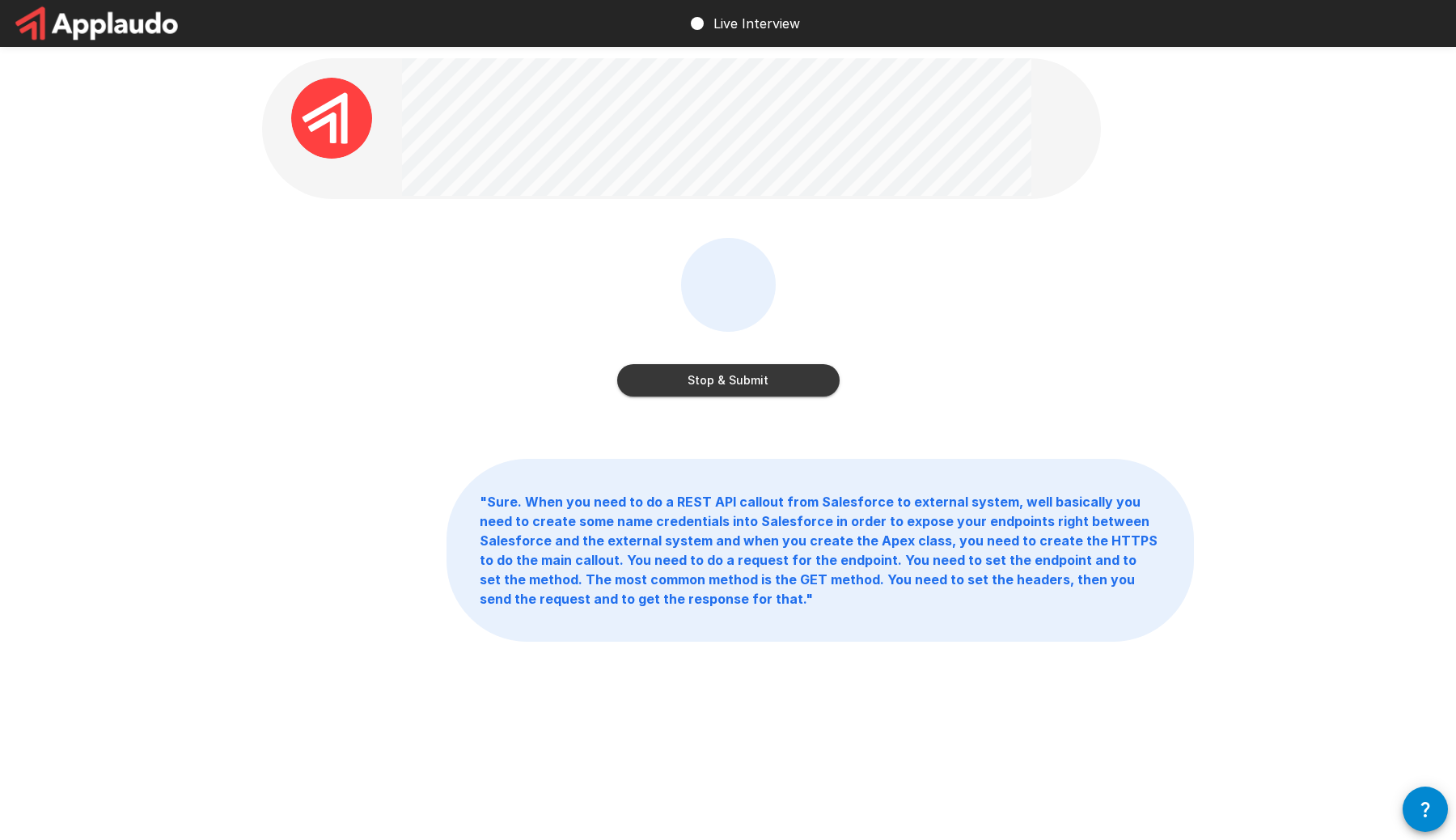
click at [748, 381] on button "Stop & Submit" at bounding box center [728, 380] width 222 height 32
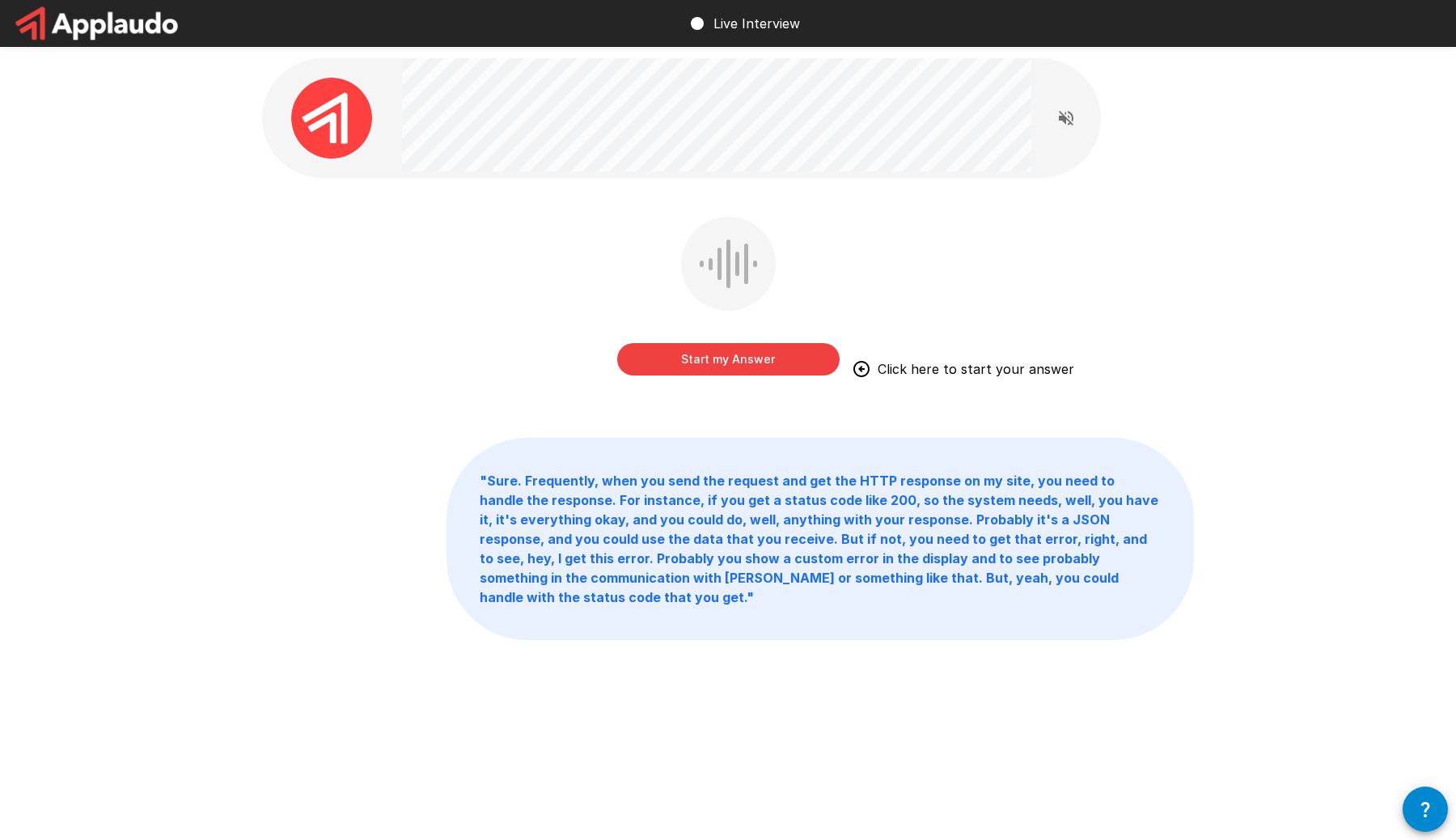
click at [737, 352] on button "Start my Answer" at bounding box center [728, 359] width 222 height 32
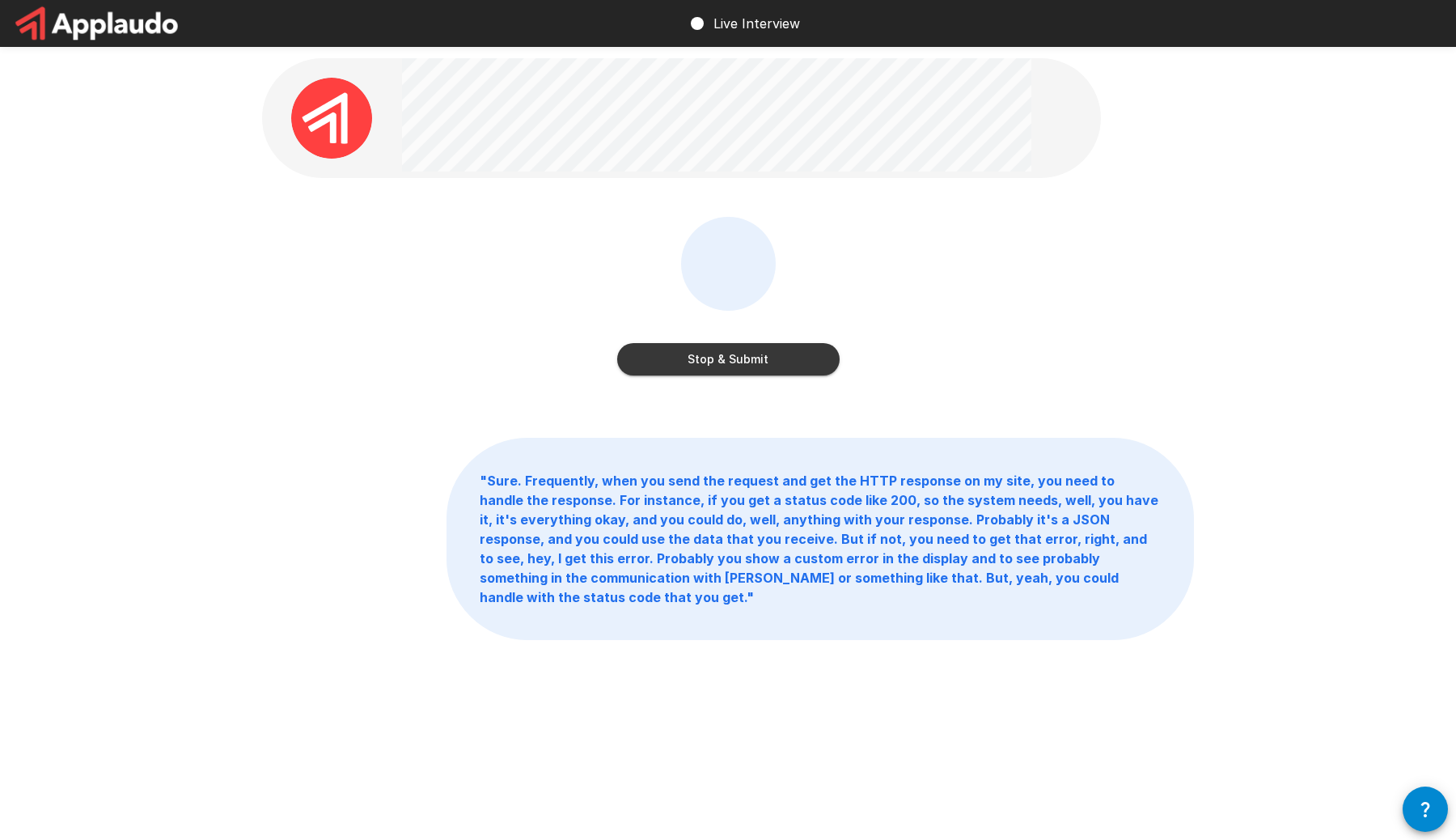
click at [772, 356] on button "Stop & Submit" at bounding box center [728, 359] width 222 height 32
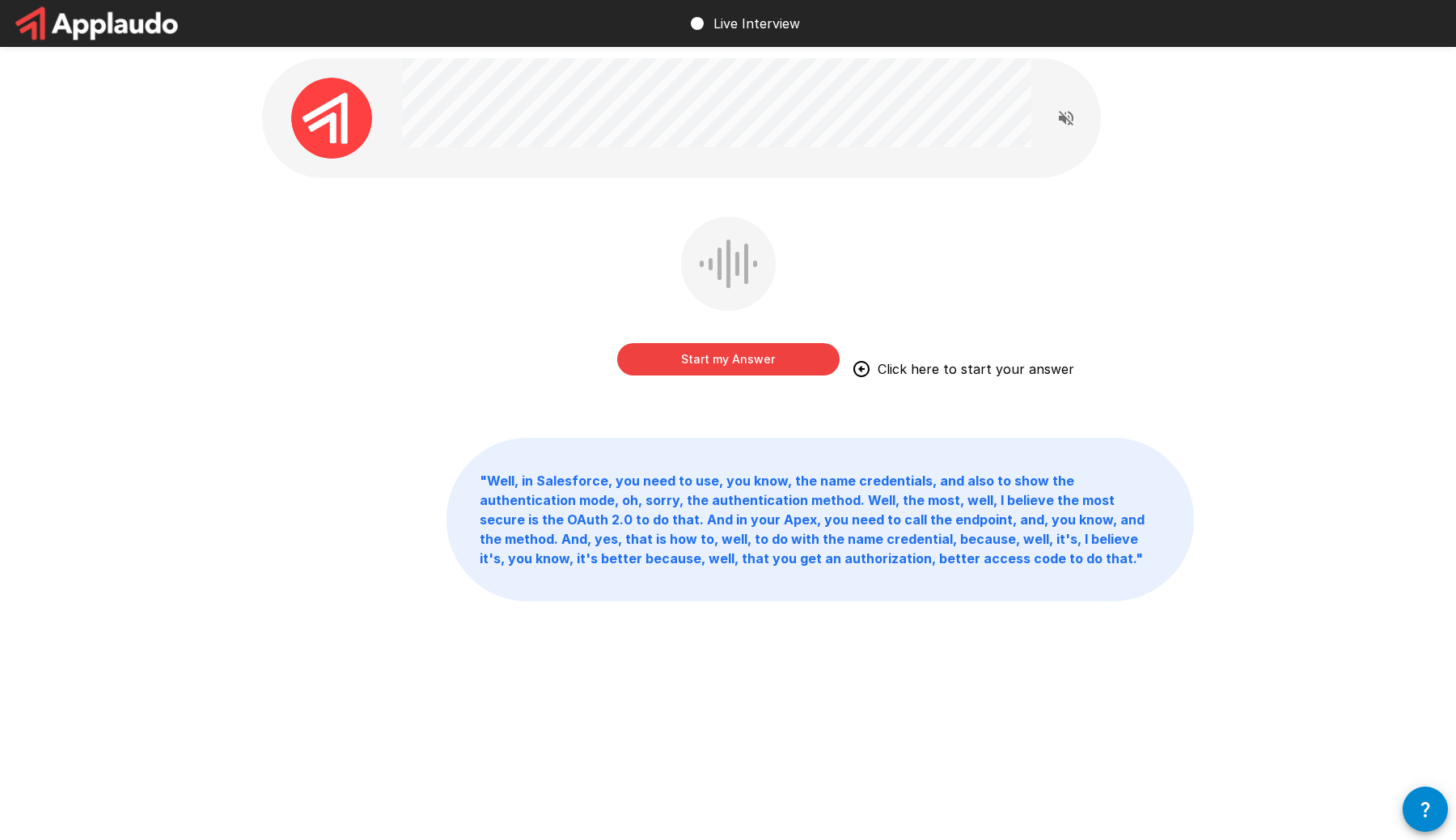
click at [741, 357] on button "Start my Answer" at bounding box center [728, 359] width 222 height 32
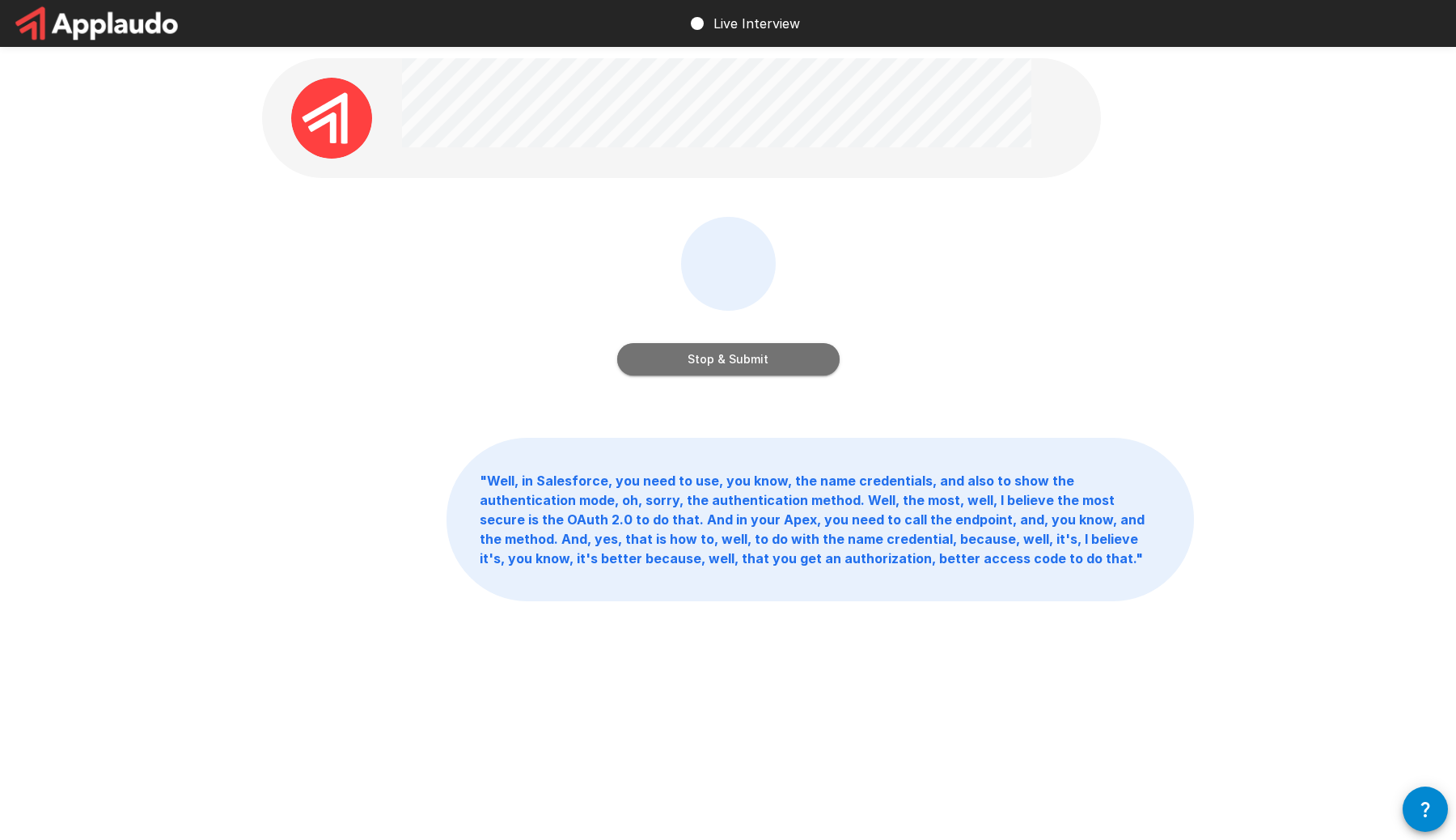
click at [754, 357] on button "Stop & Submit" at bounding box center [728, 359] width 222 height 32
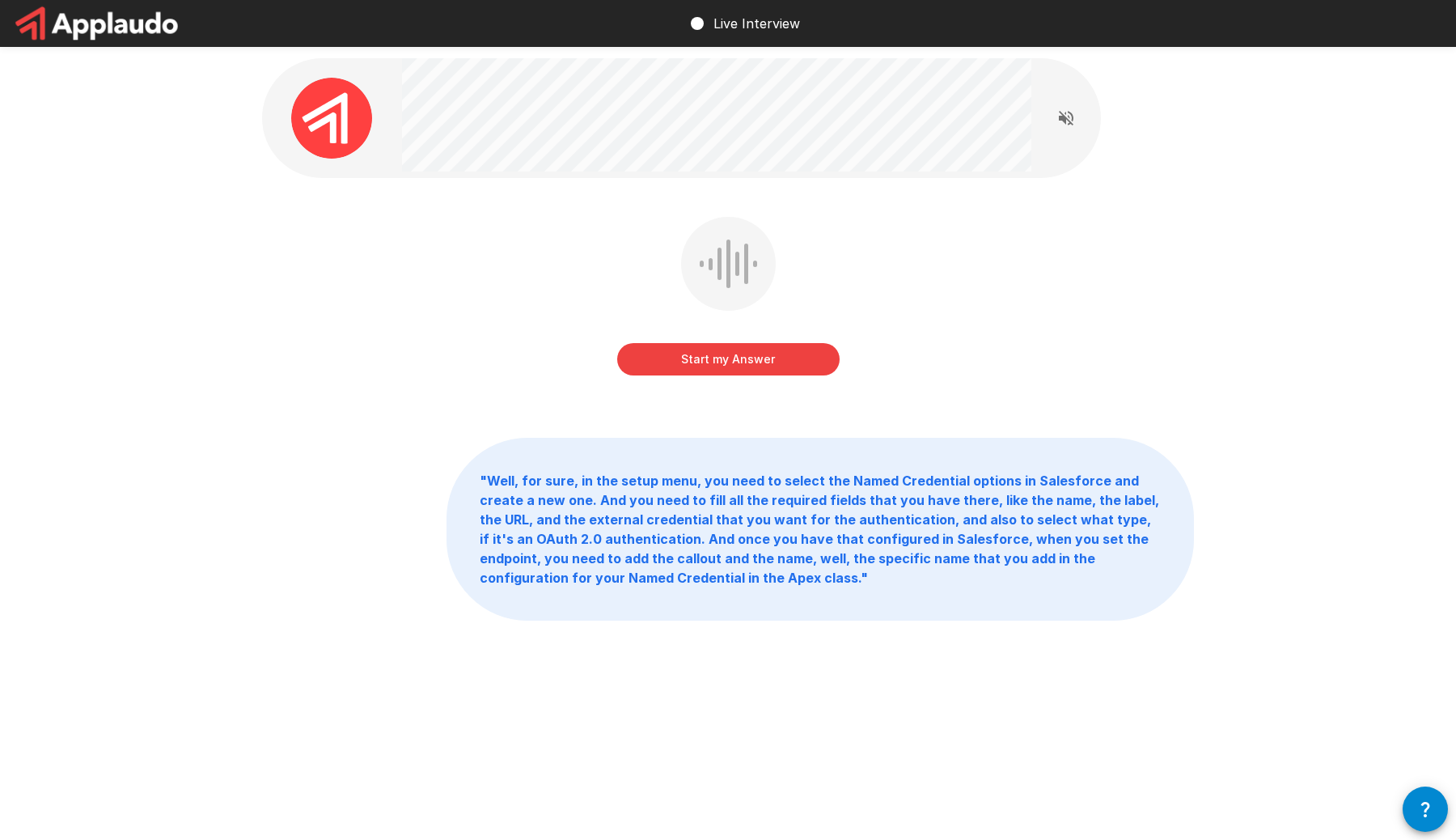
click at [742, 360] on button "Start my Answer" at bounding box center [728, 359] width 222 height 32
click at [758, 358] on button "Stop & Submit" at bounding box center [728, 359] width 222 height 32
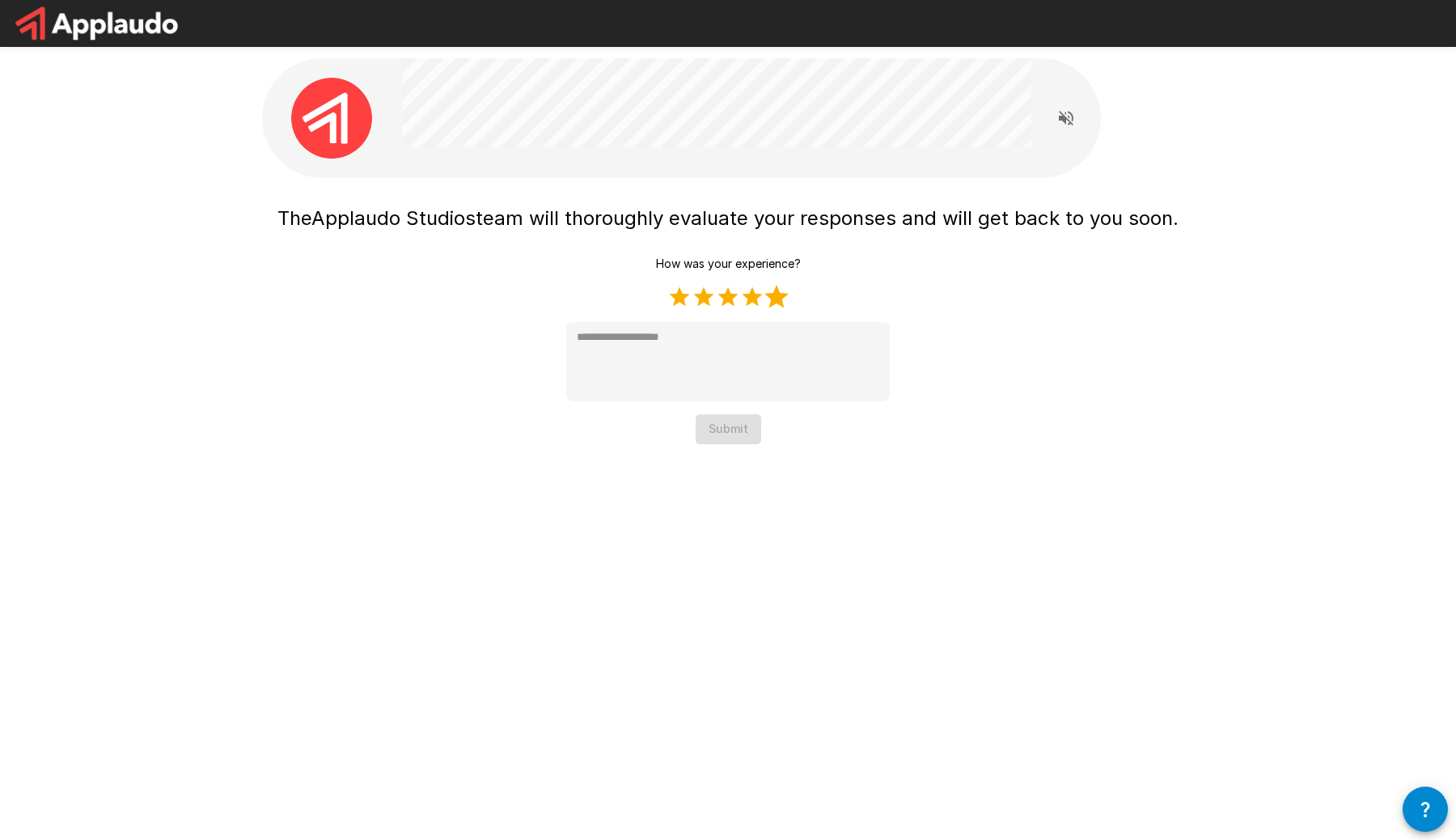
click at [781, 294] on label "5 Stars" at bounding box center [776, 297] width 25 height 25
type textarea "*"
click at [743, 433] on button "Submit" at bounding box center [728, 429] width 65 height 30
